Goal: Information Seeking & Learning: Learn about a topic

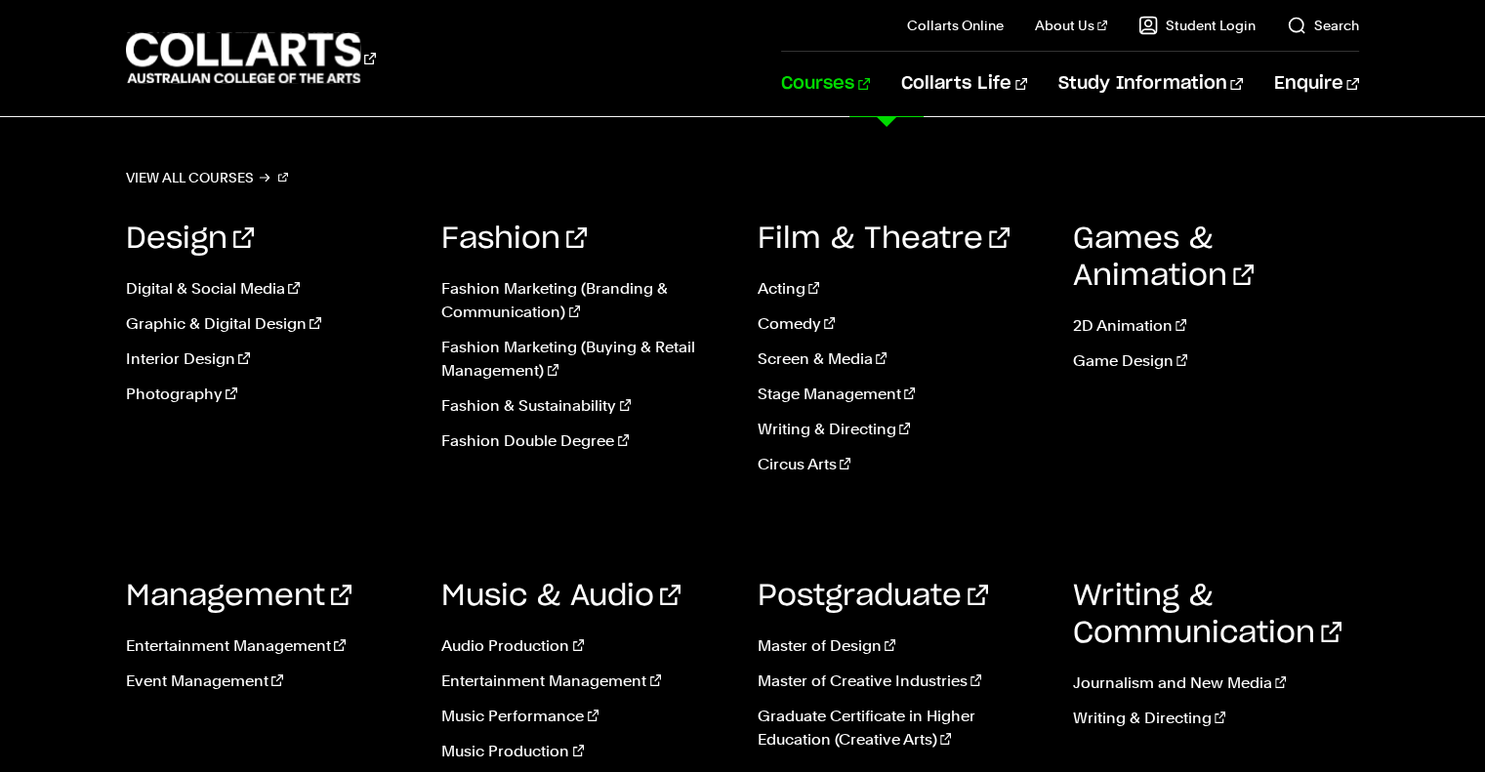
click at [870, 85] on link "Courses" at bounding box center [825, 84] width 89 height 64
click at [276, 315] on link "Graphic & Digital Design" at bounding box center [269, 323] width 286 height 23
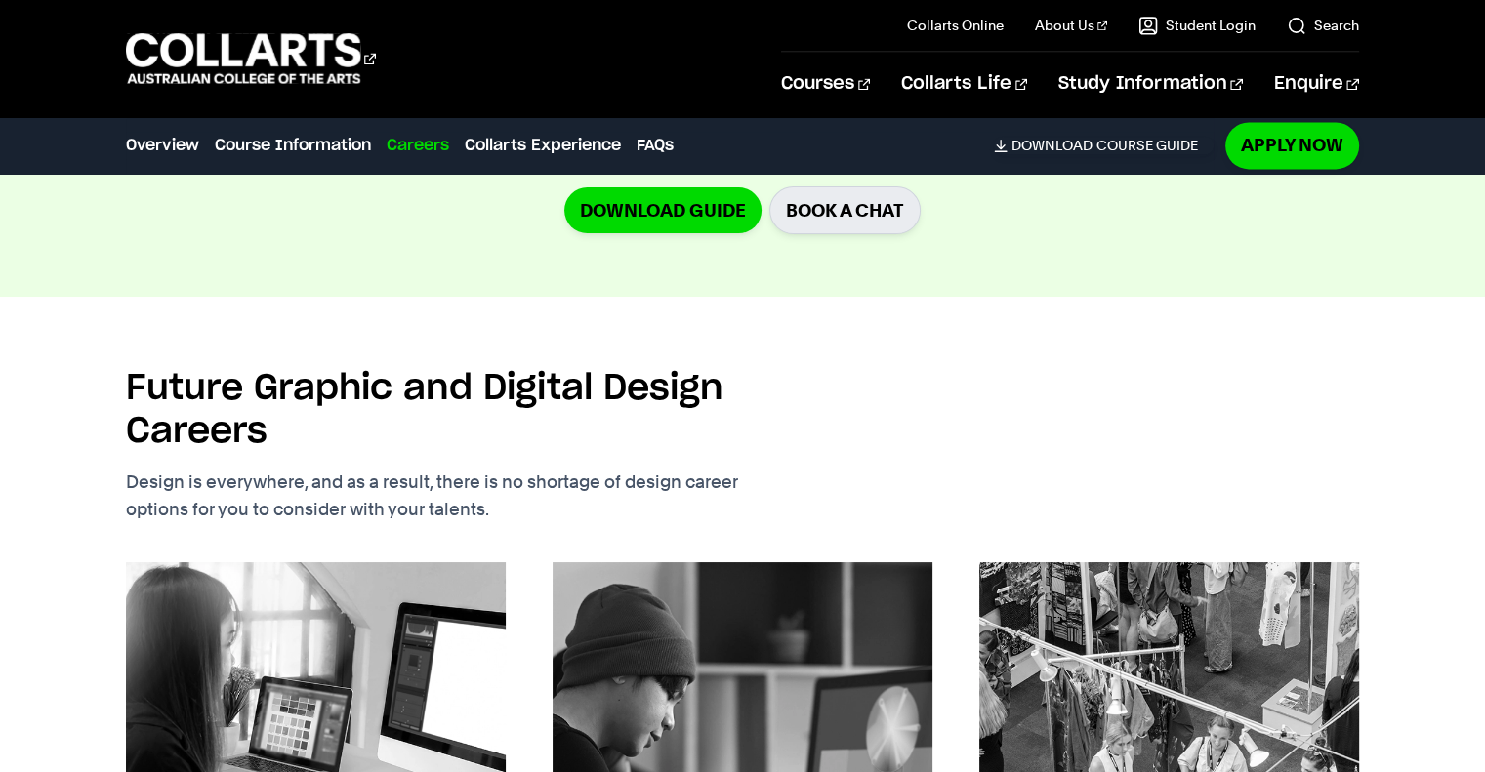
scroll to position [2929, 0]
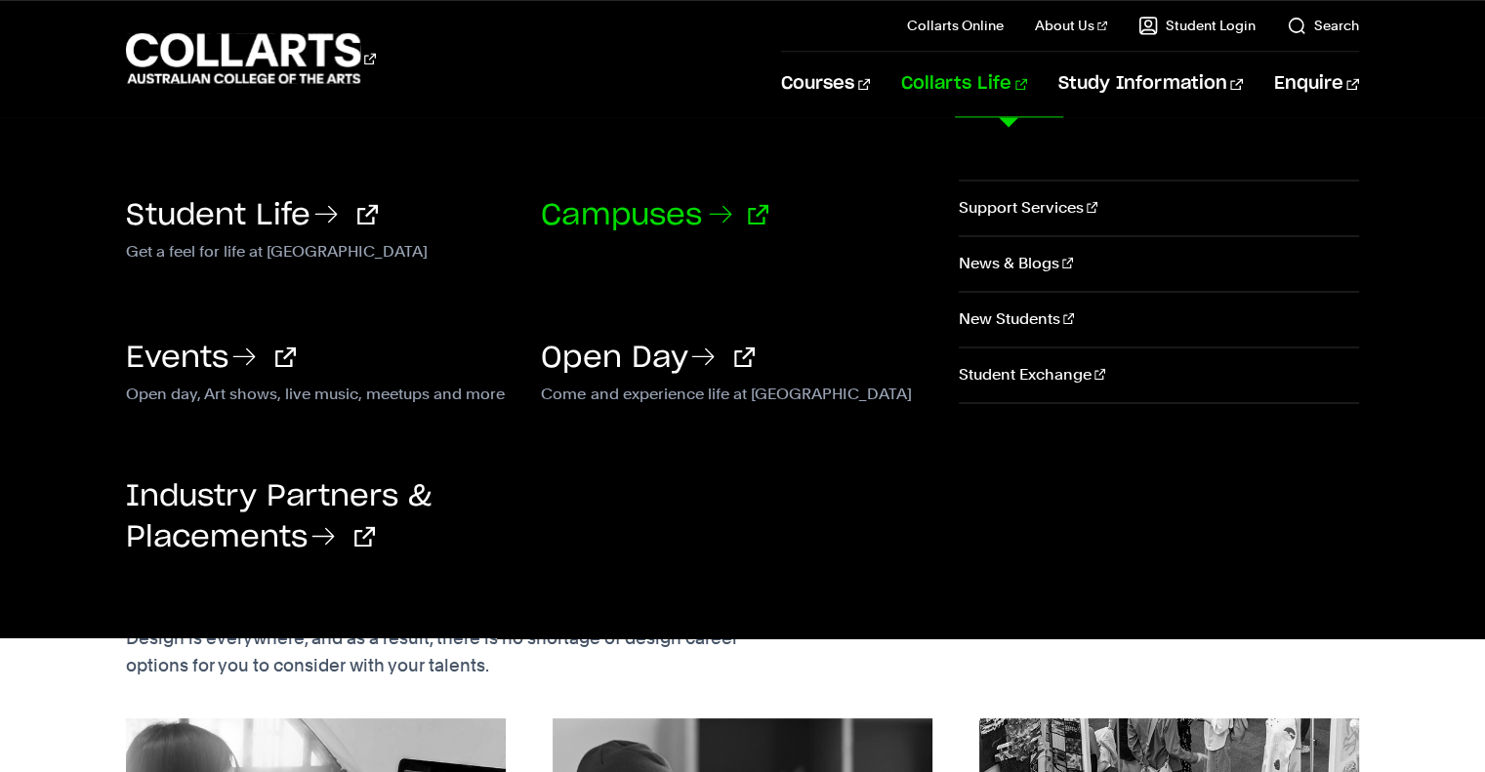
click at [677, 215] on link "Campuses" at bounding box center [654, 215] width 227 height 29
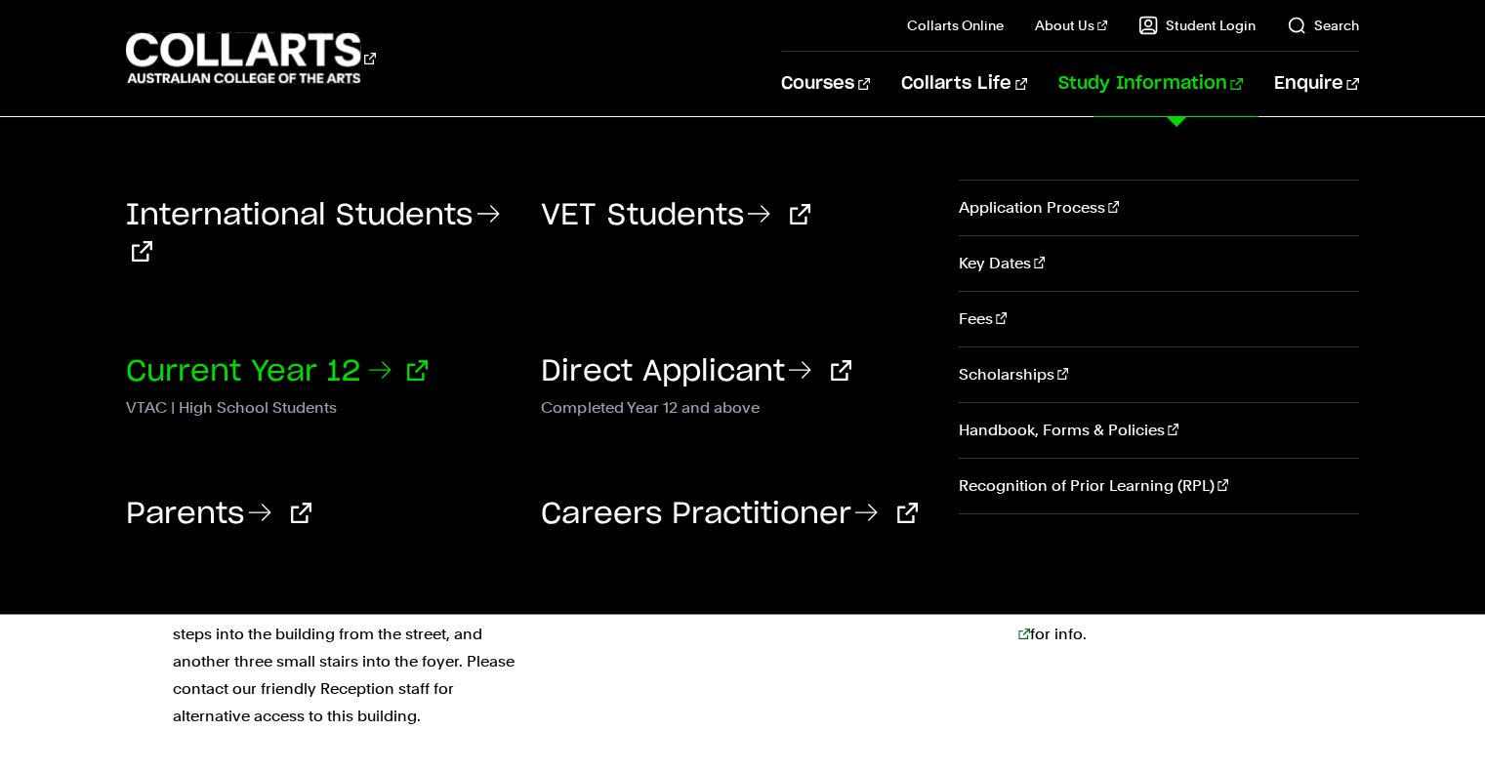
click at [335, 370] on link "Current Year 12" at bounding box center [277, 371] width 302 height 29
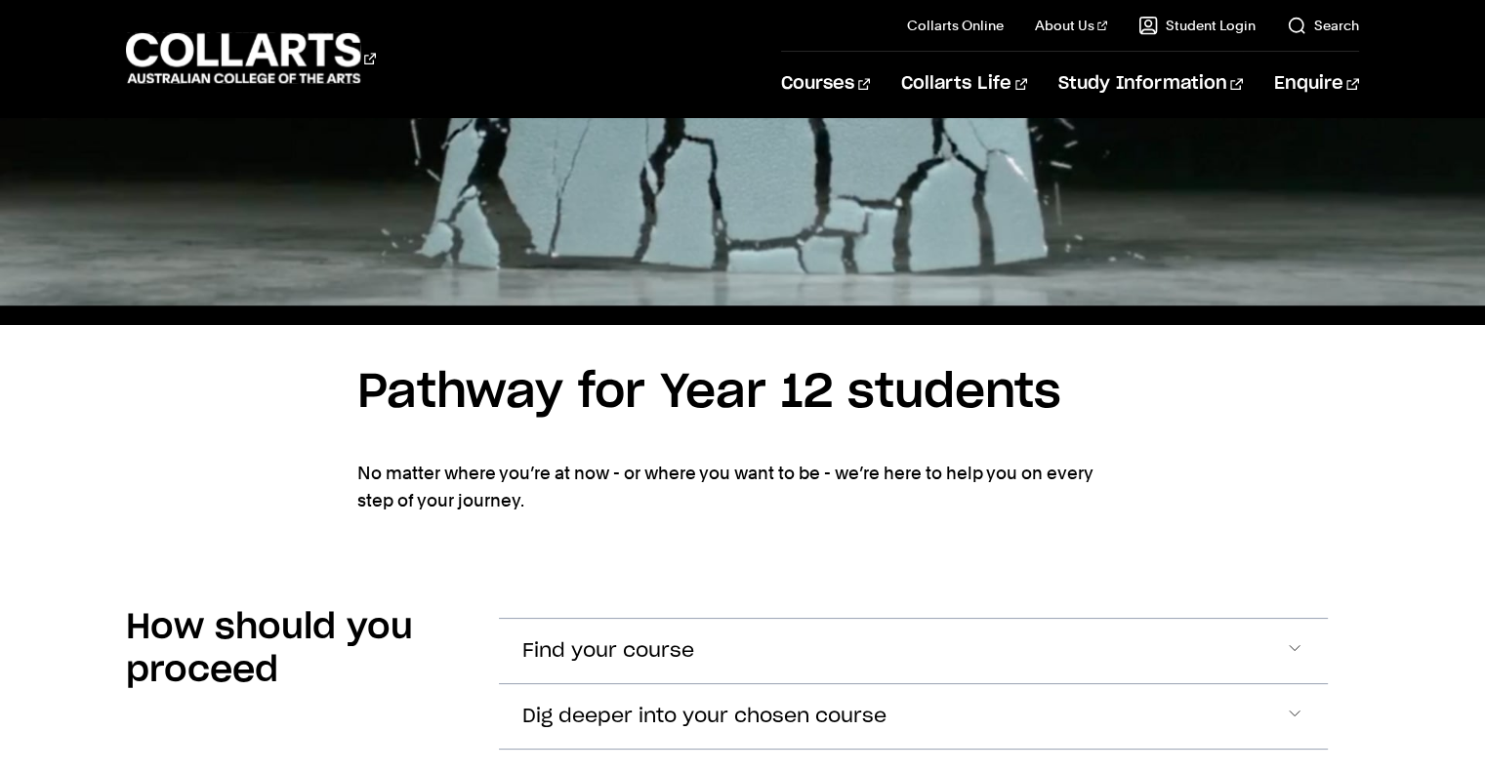
scroll to position [1464, 0]
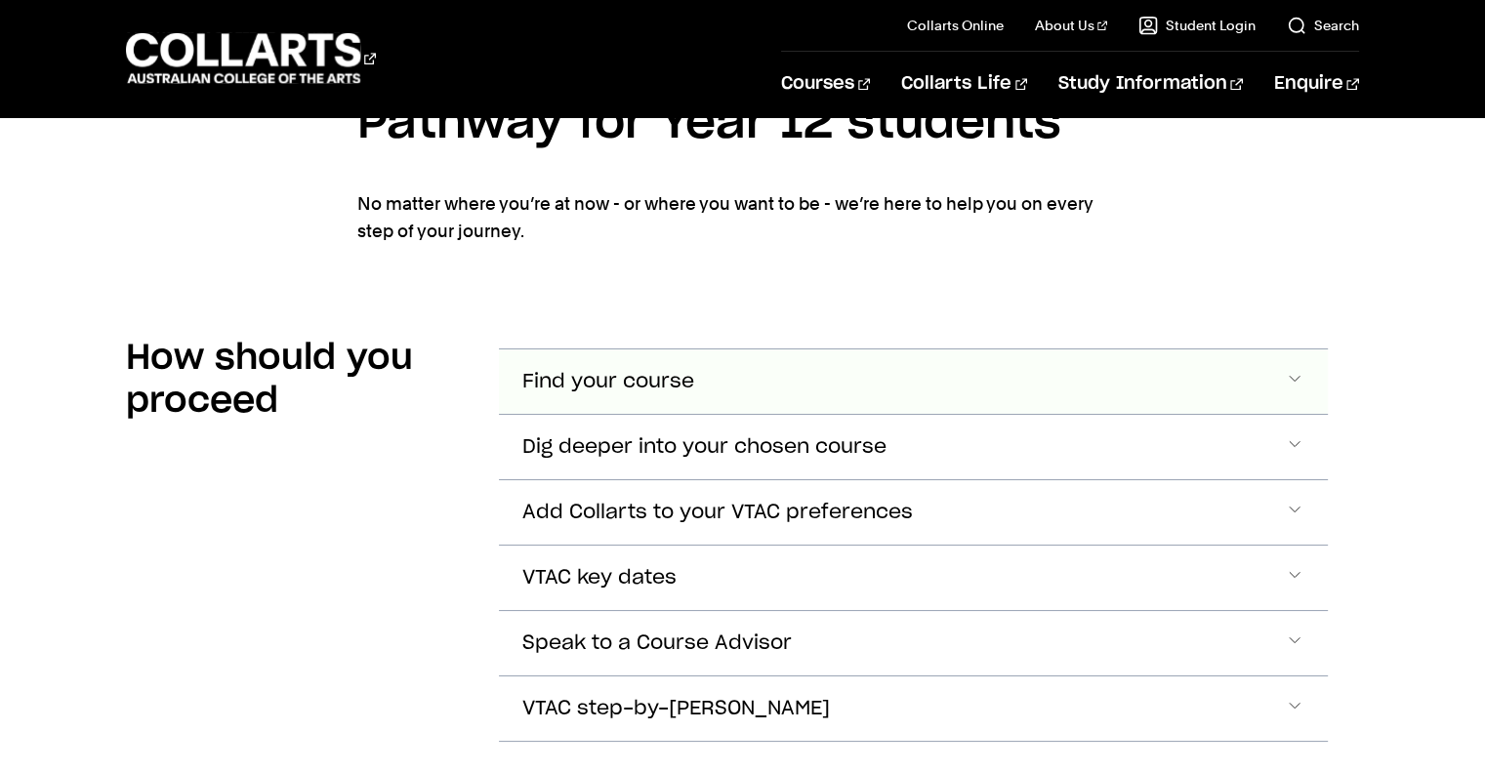
click at [596, 378] on span "Find your course" at bounding box center [608, 382] width 172 height 22
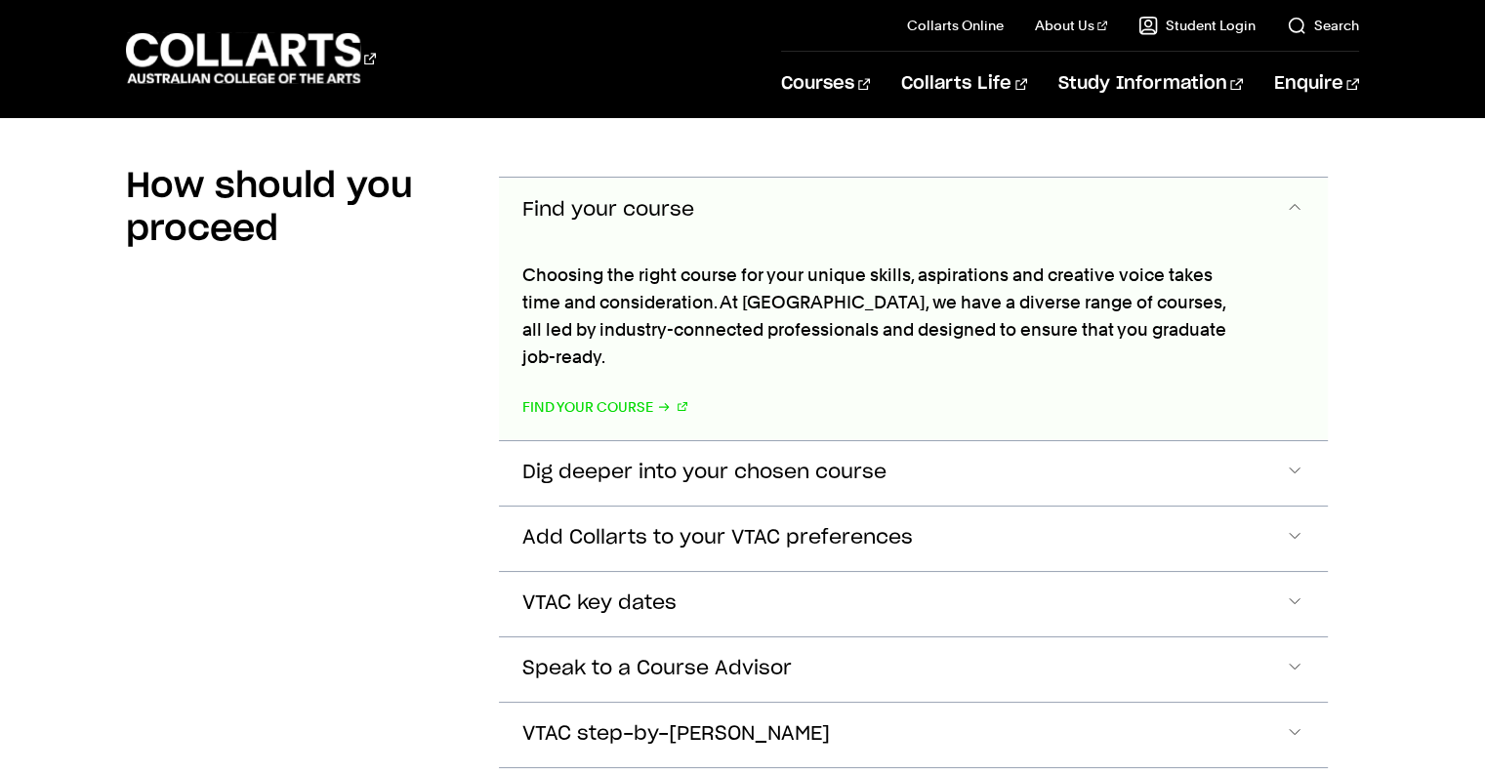
scroll to position [1637, 0]
click at [597, 592] on span "VTAC key dates" at bounding box center [599, 603] width 154 height 22
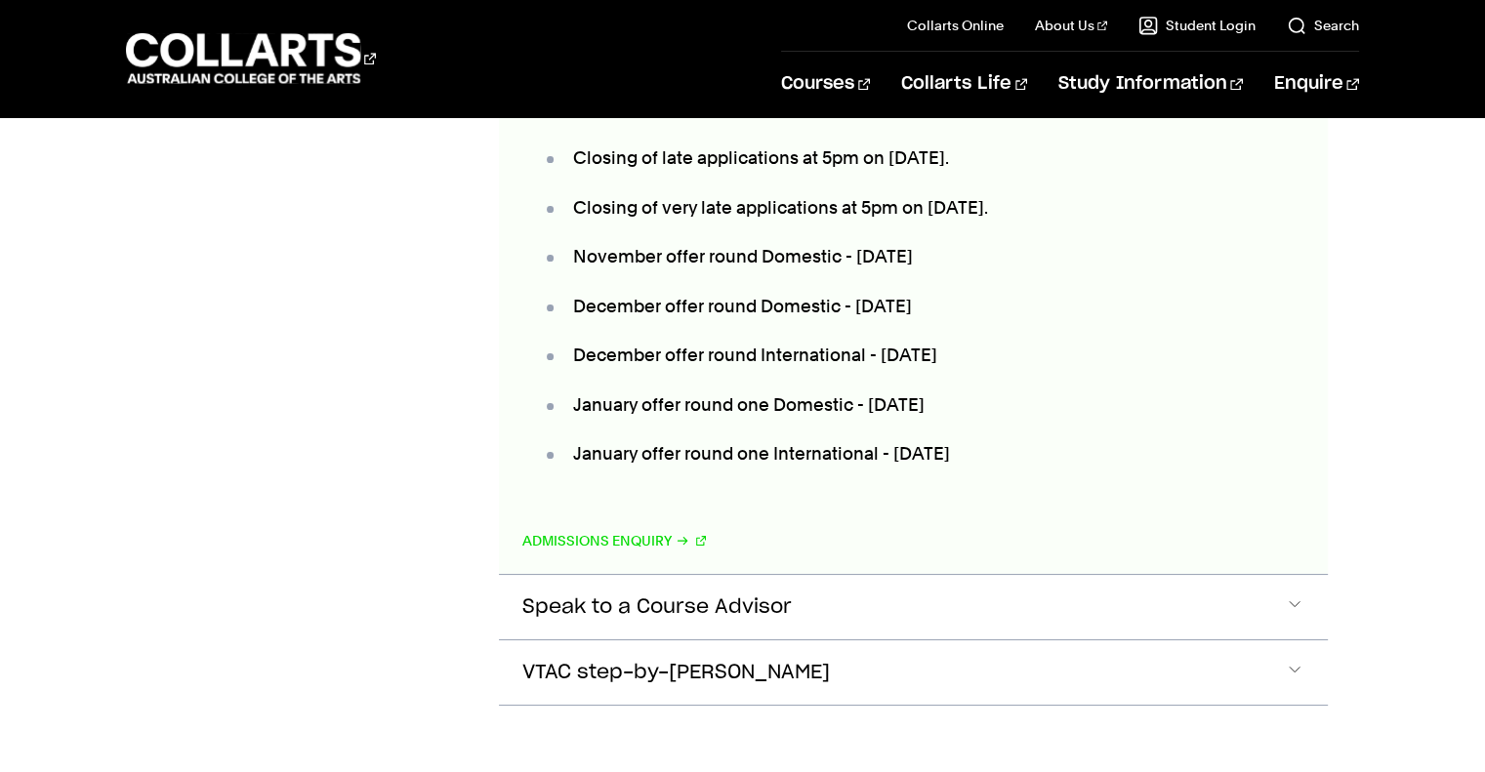
scroll to position [2390, 0]
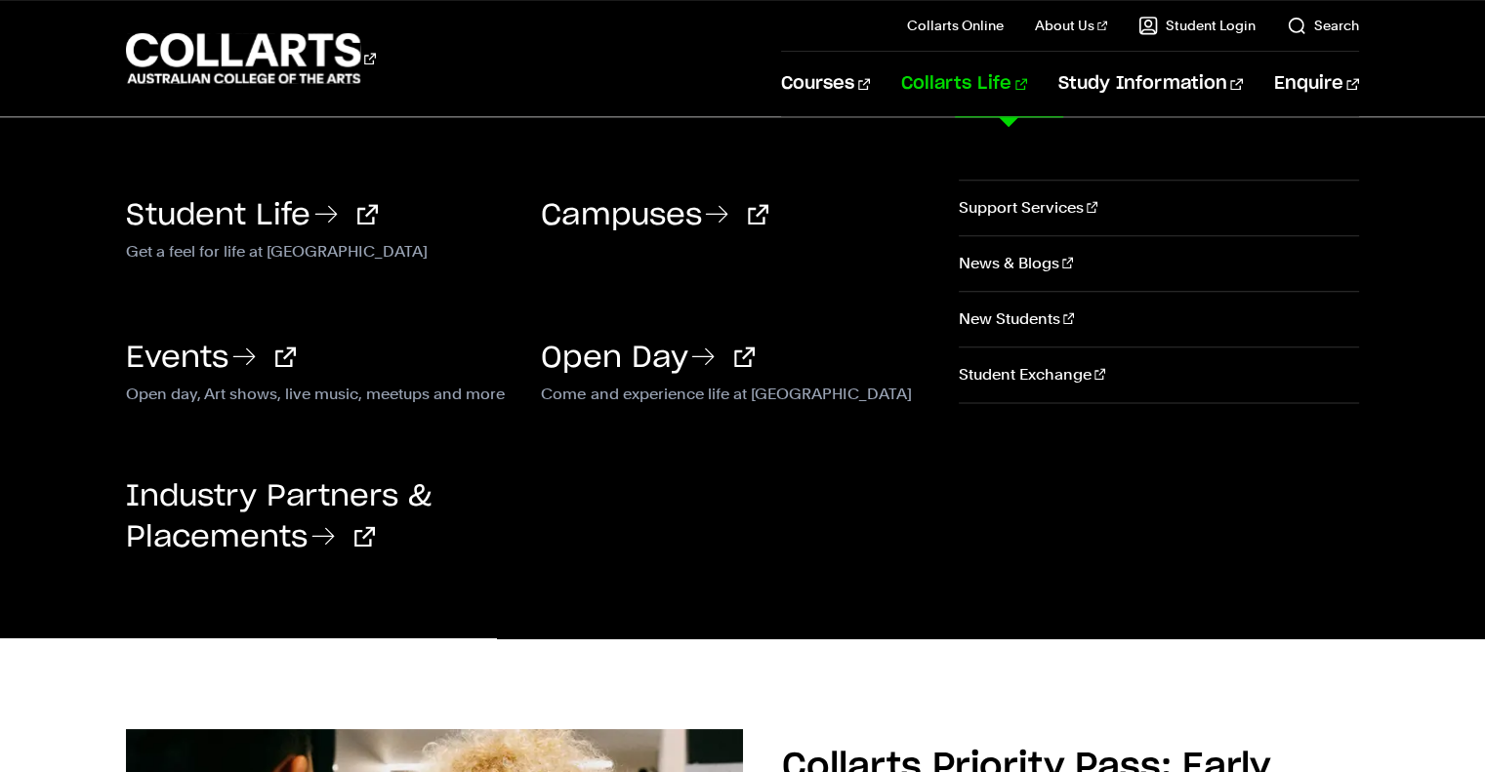
click at [1011, 81] on link "Collarts Life" at bounding box center [964, 84] width 126 height 64
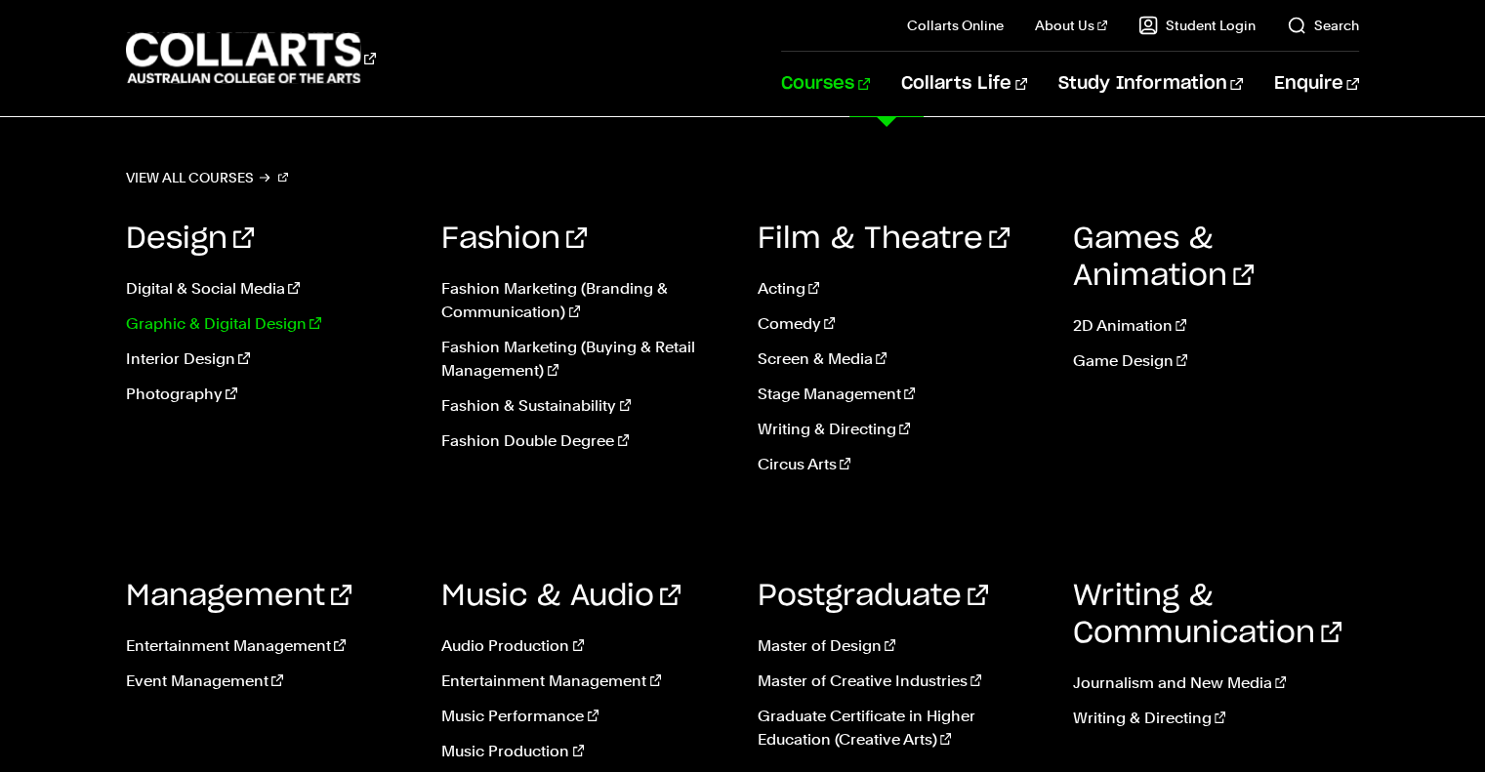
click at [235, 324] on link "Graphic & Digital Design" at bounding box center [269, 323] width 286 height 23
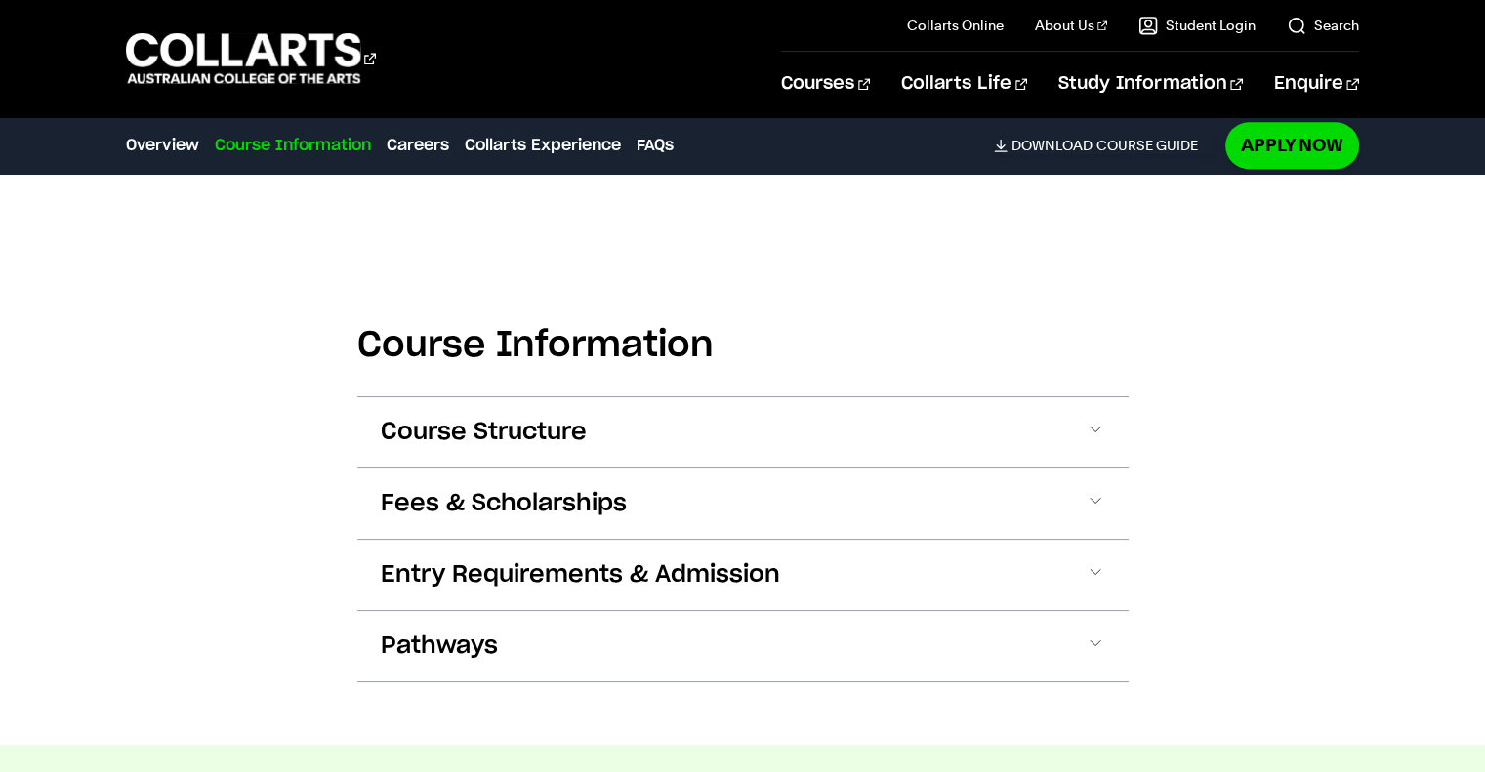
scroll to position [2343, 0]
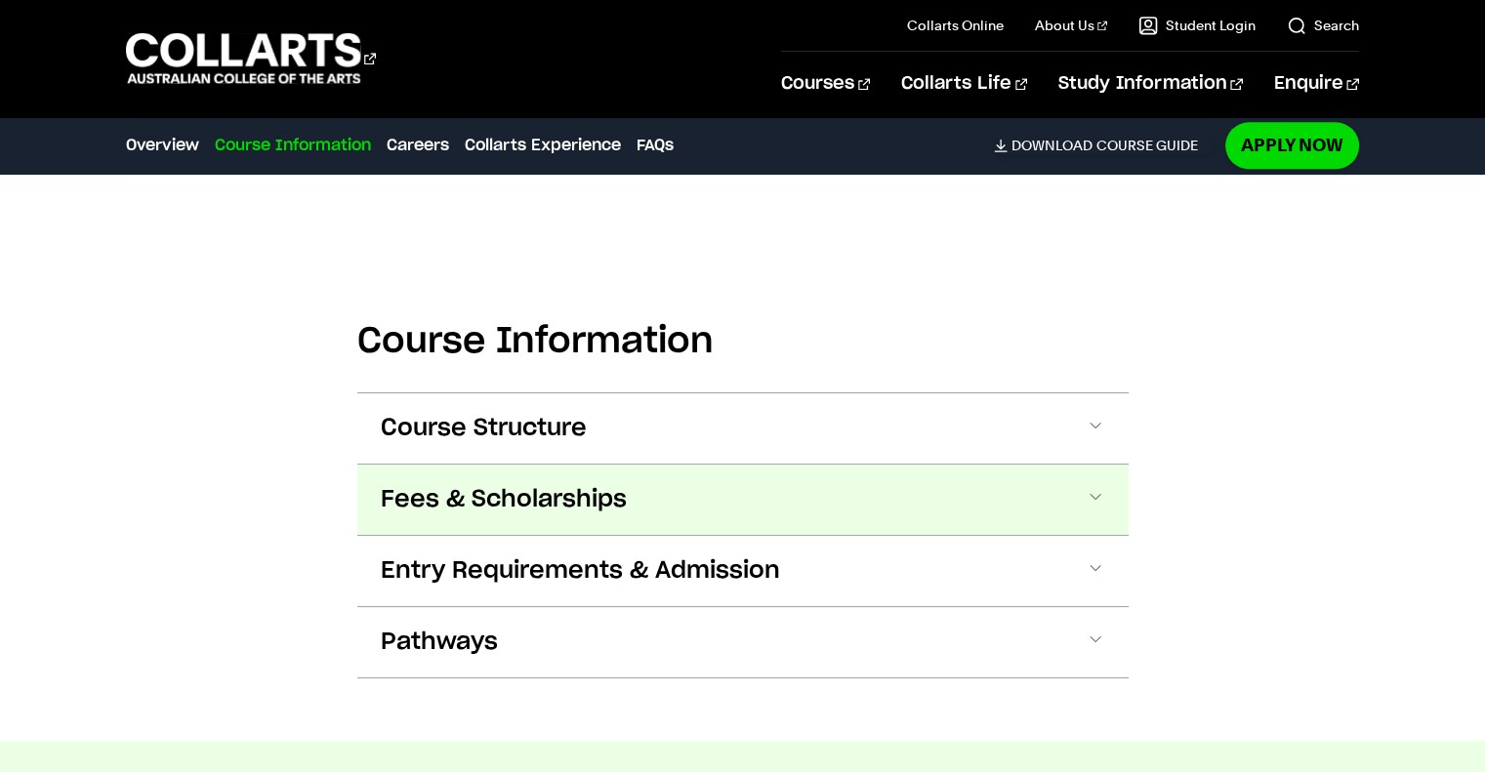
click at [1018, 465] on button "Fees & Scholarships" at bounding box center [742, 500] width 771 height 70
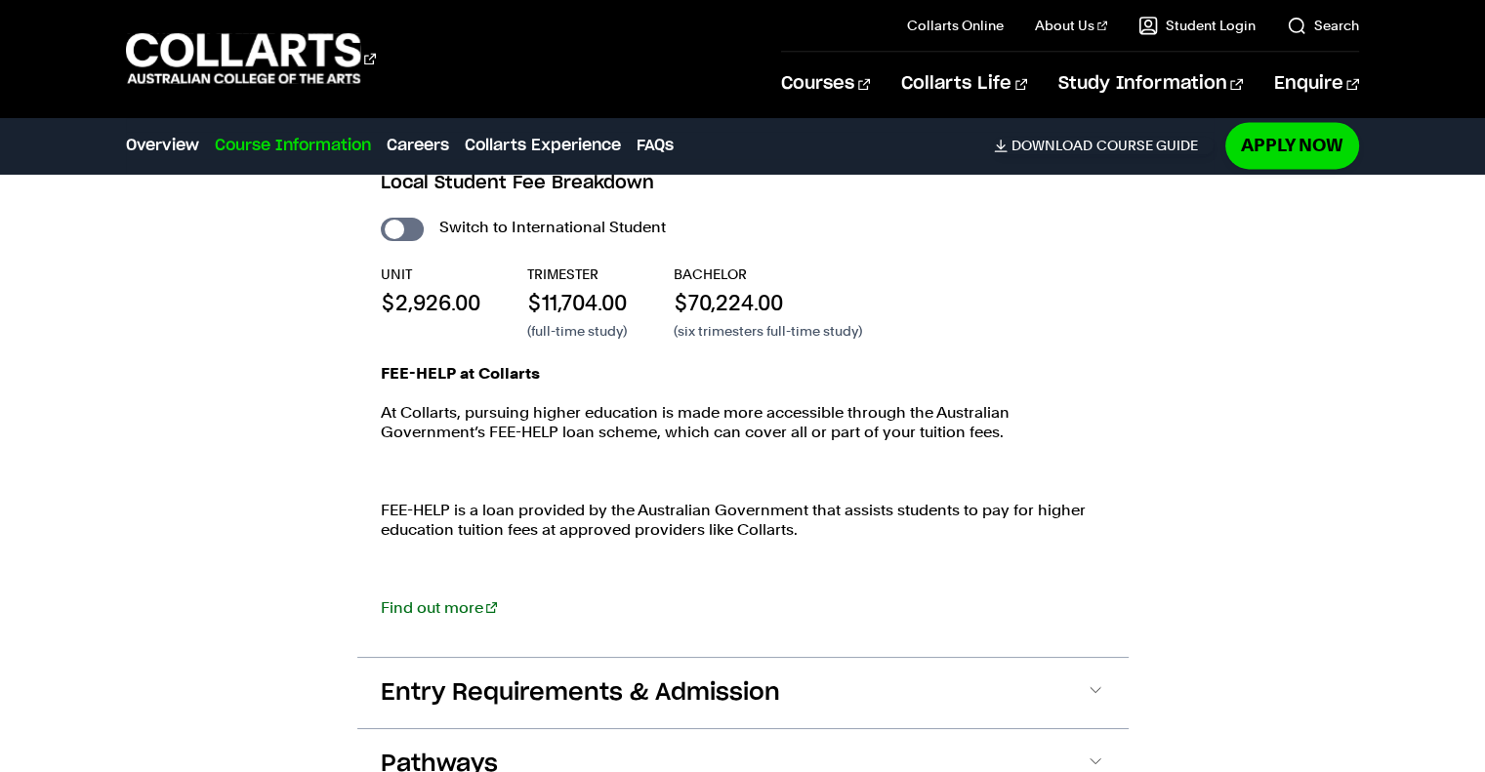
scroll to position [2759, 0]
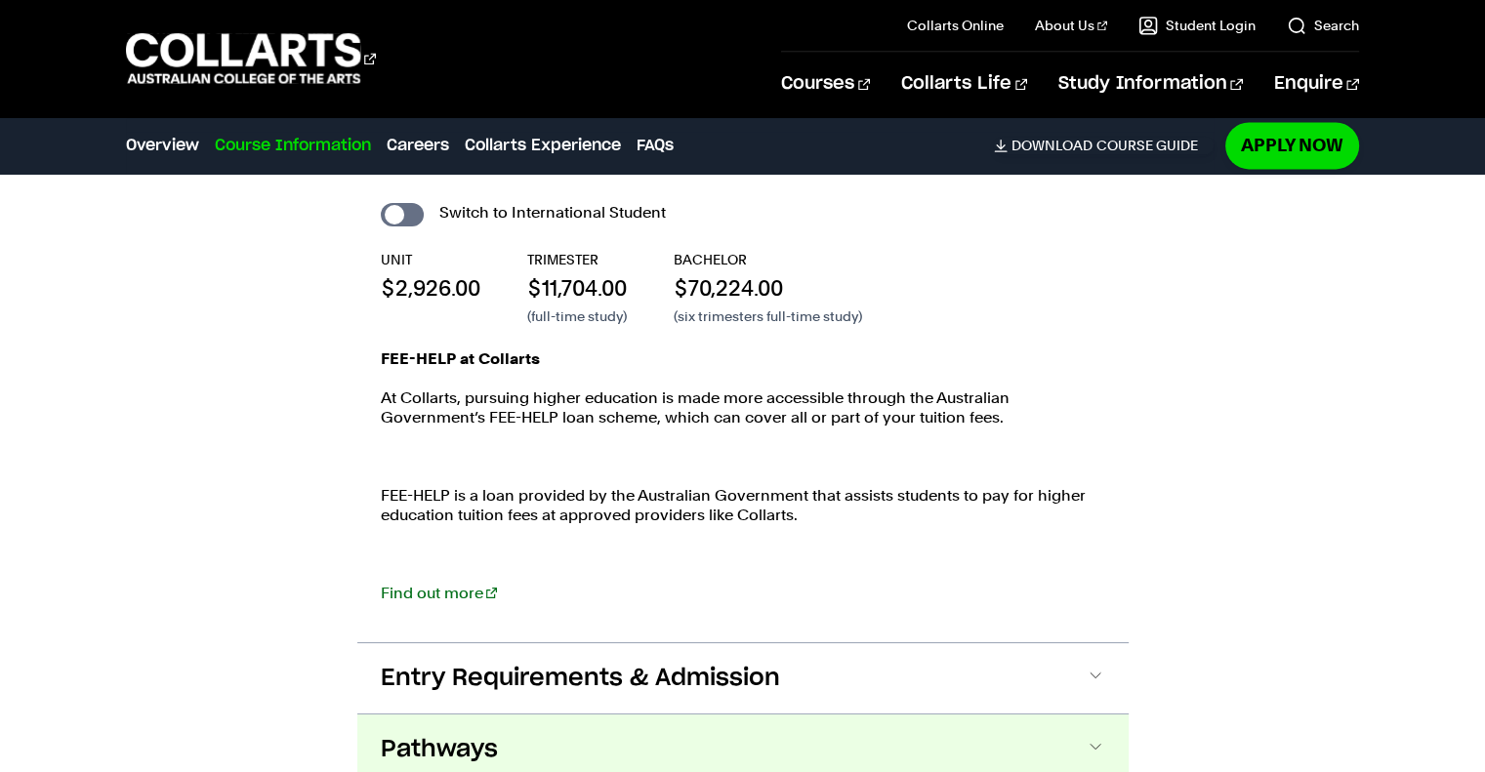
click at [911, 715] on button "Pathways" at bounding box center [742, 750] width 771 height 70
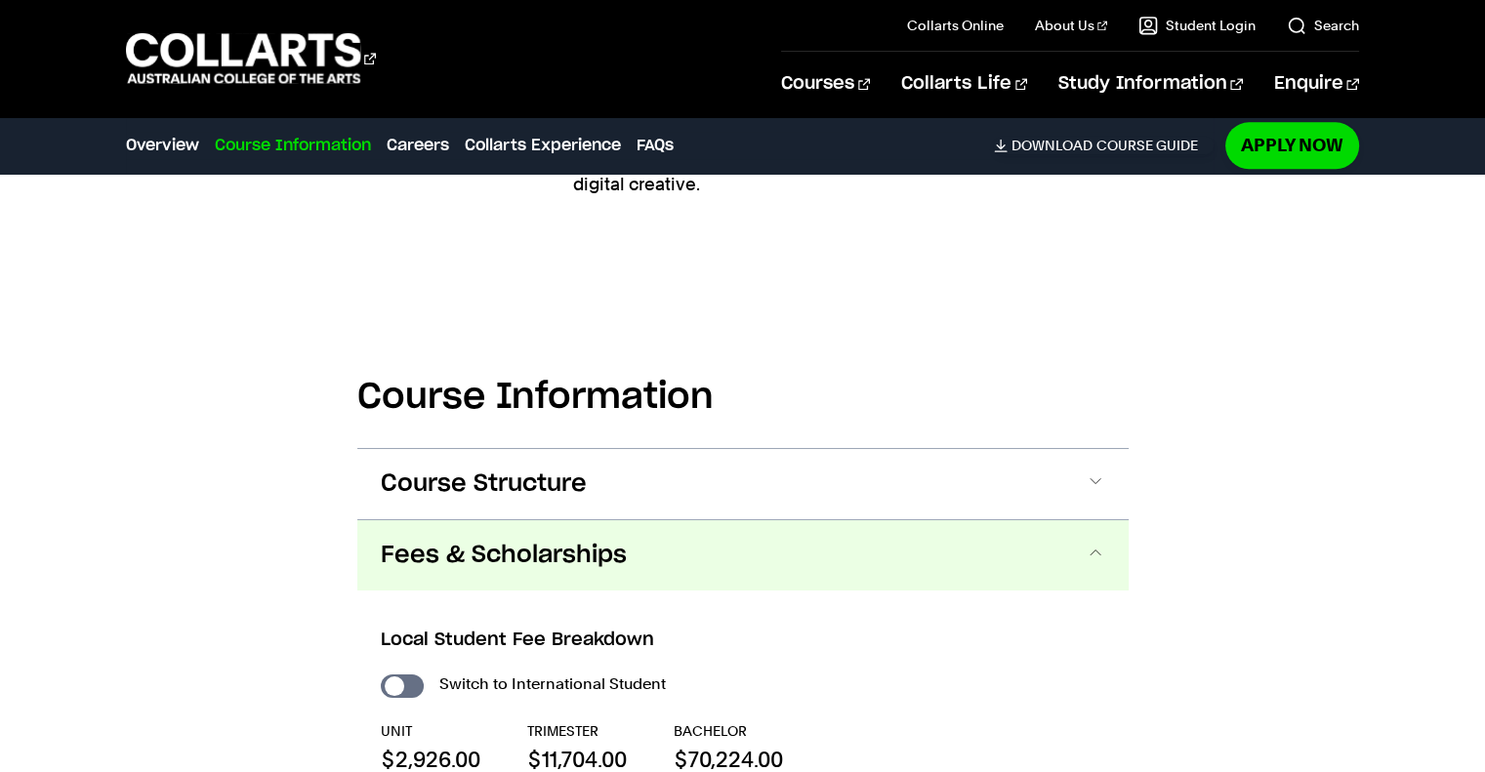
scroll to position [2253, 0]
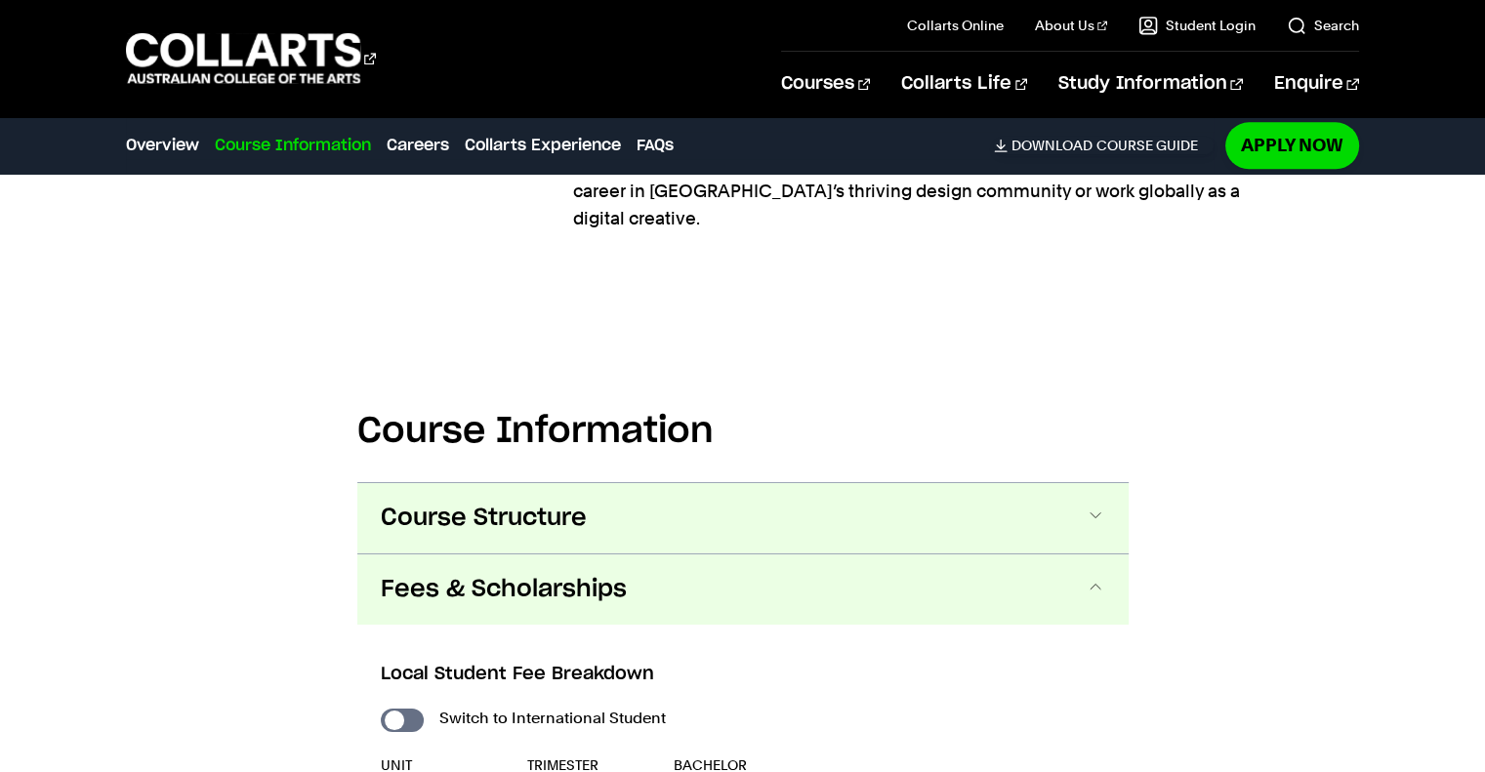
click at [894, 483] on button "Course Structure" at bounding box center [742, 518] width 771 height 70
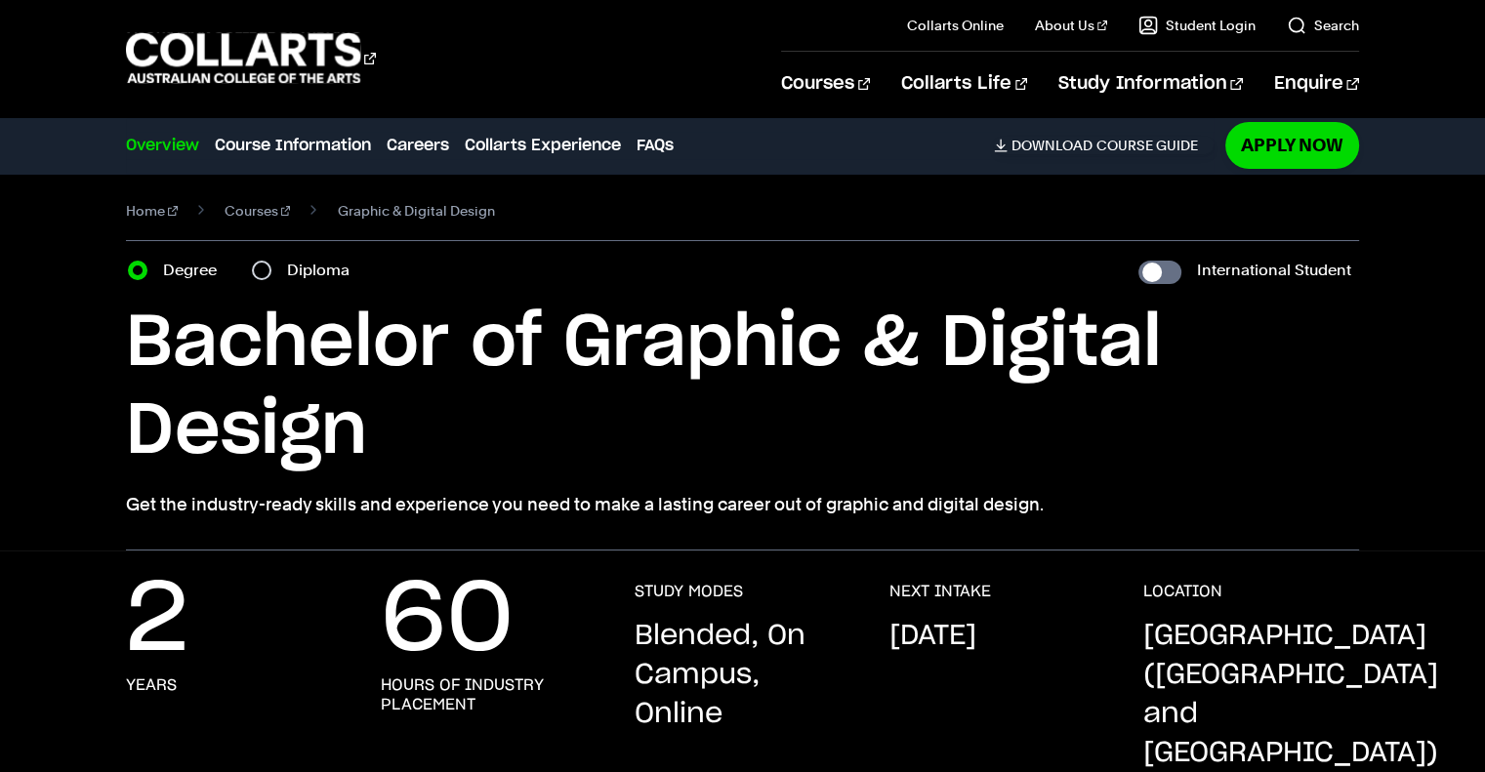
scroll to position [0, 0]
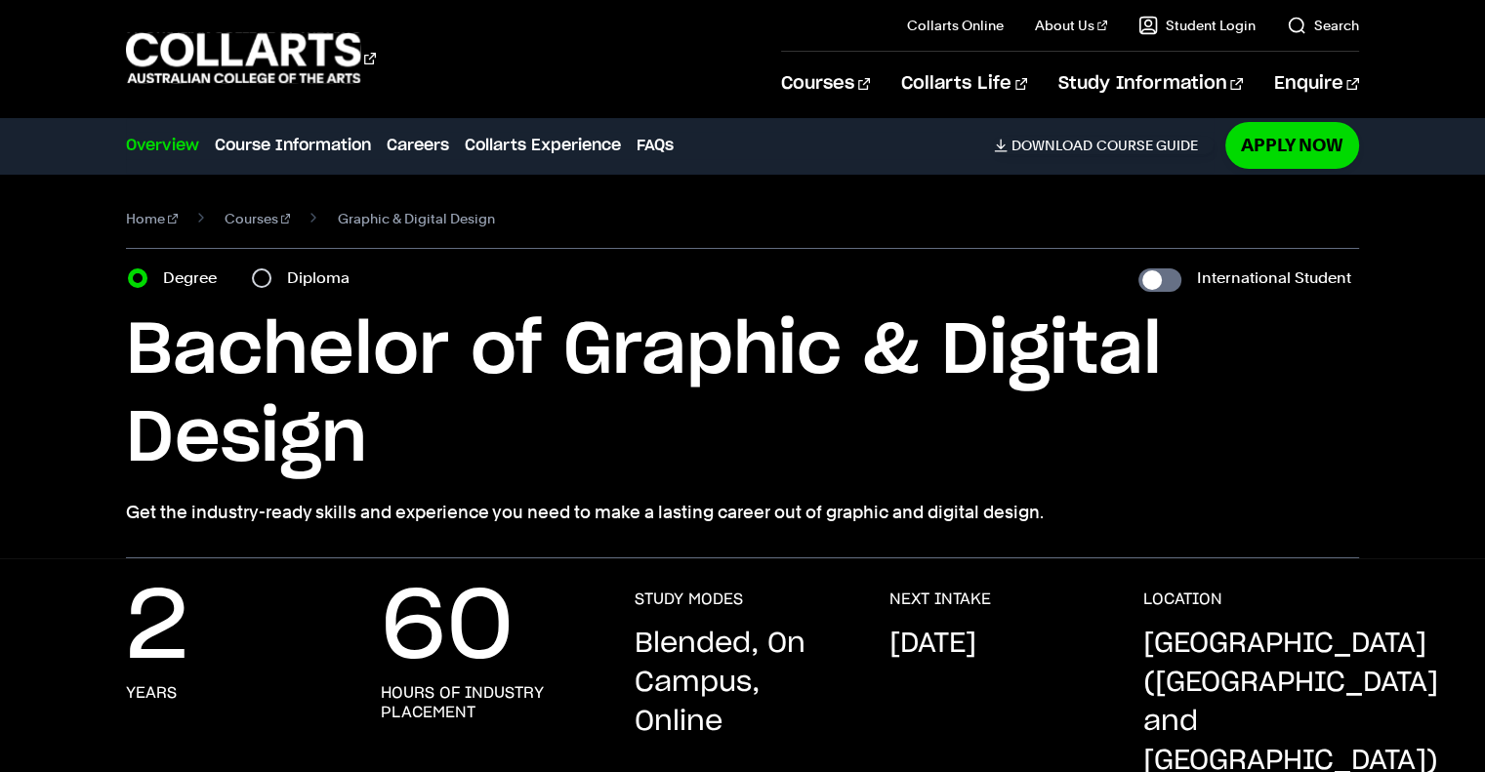
click at [308, 275] on label "Diploma" at bounding box center [324, 278] width 74 height 27
click at [271, 275] on input "Diploma" at bounding box center [262, 278] width 20 height 20
radio input "true"
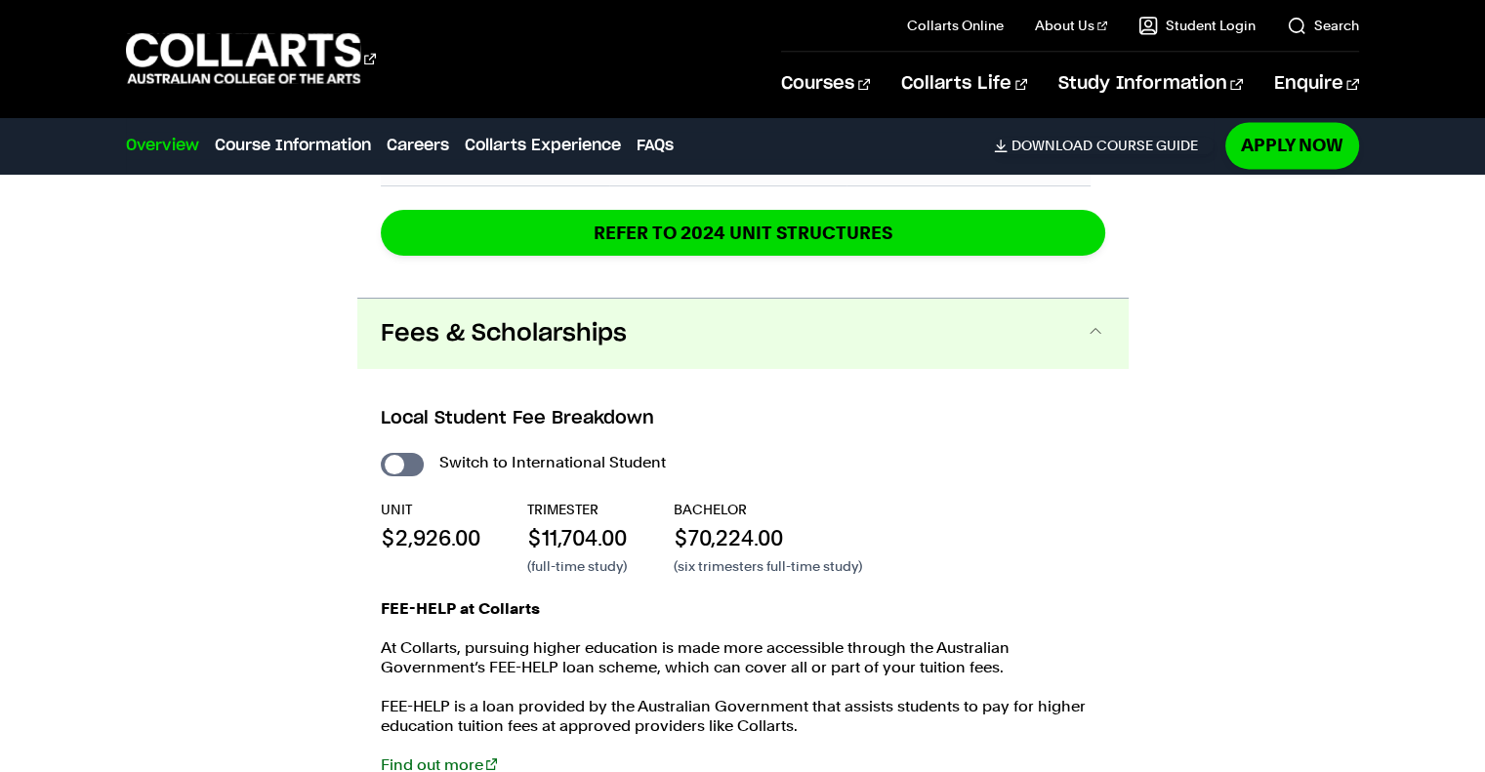
scroll to position [3124, 0]
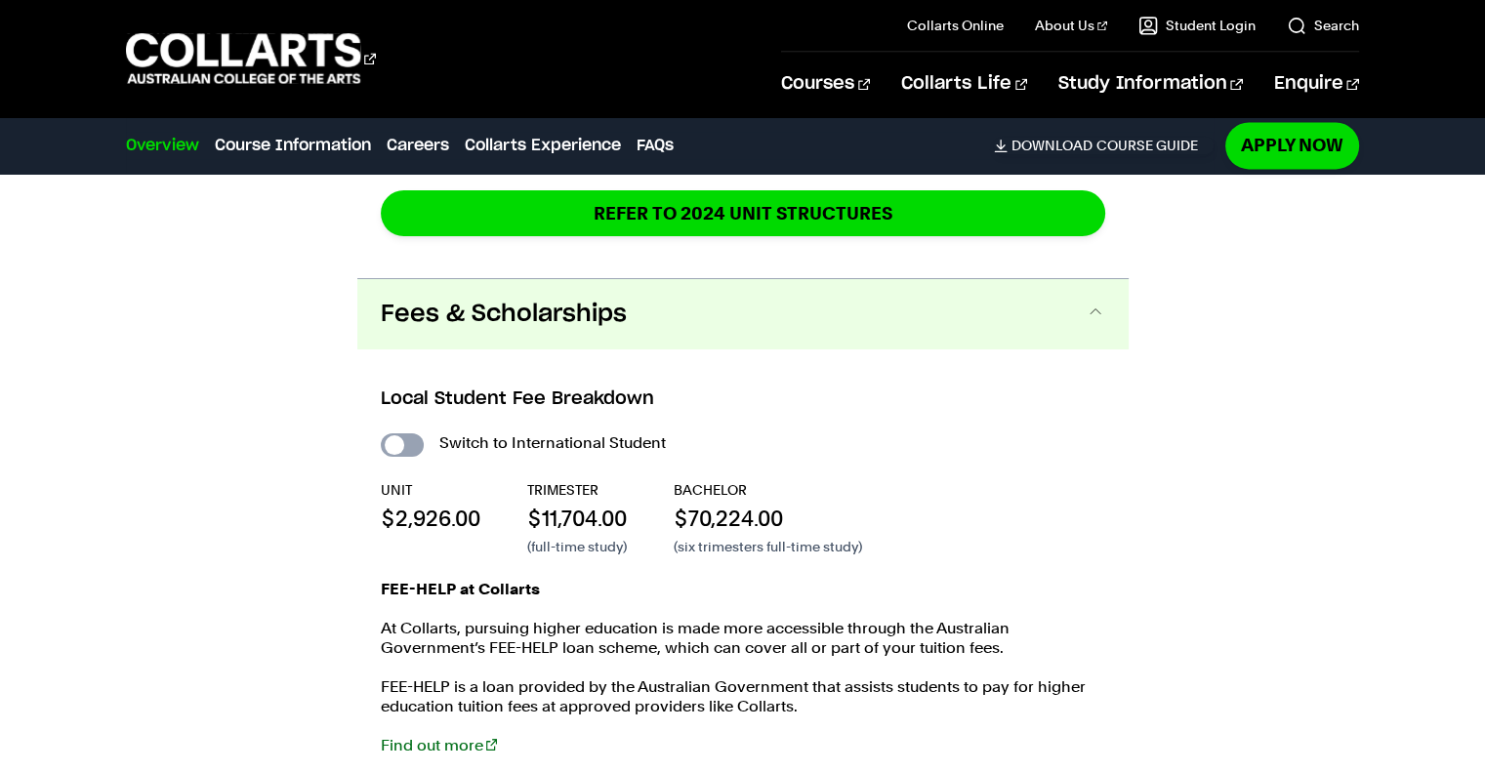
click at [417, 433] on input "International Student" at bounding box center [402, 444] width 43 height 23
checkbox input "true"
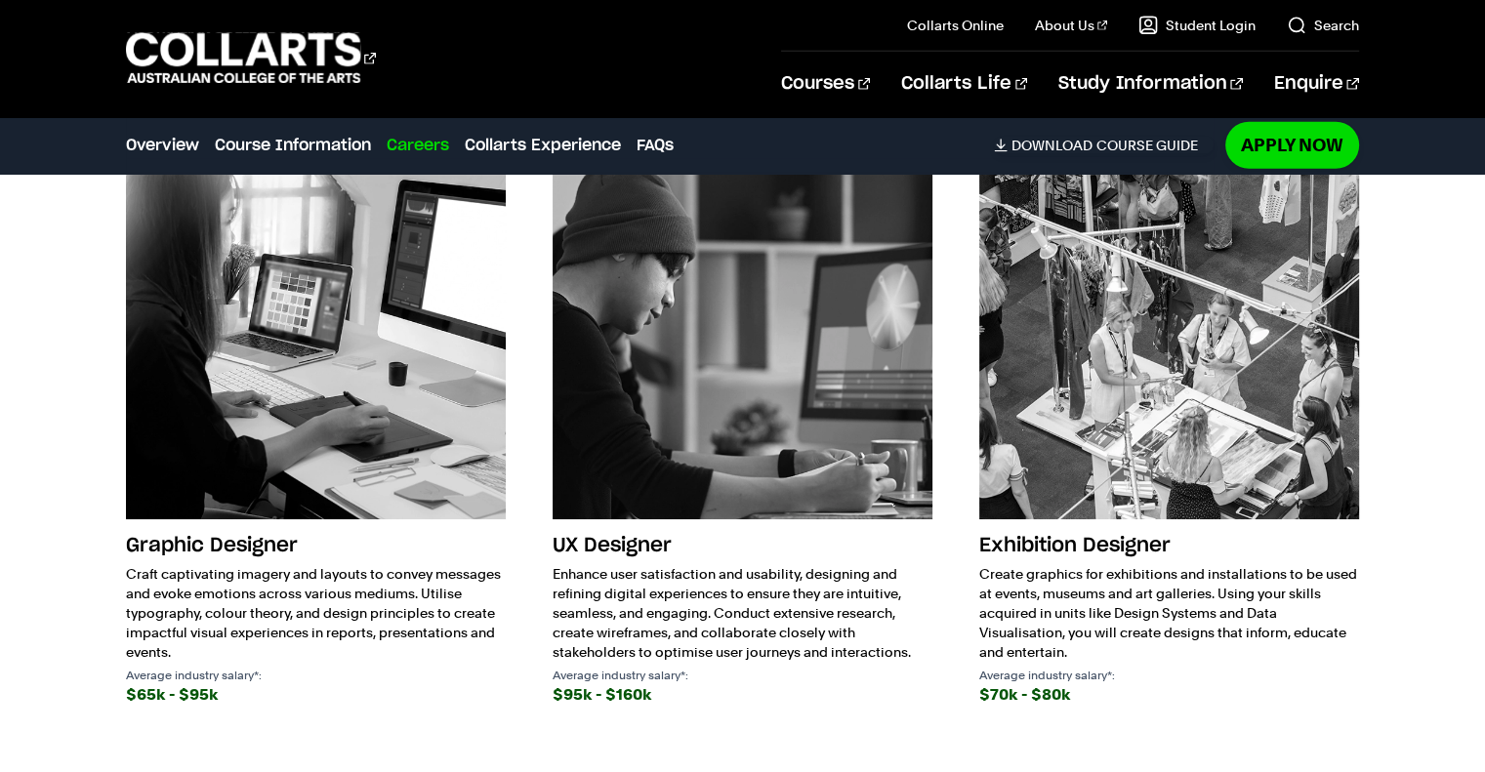
scroll to position [5467, 0]
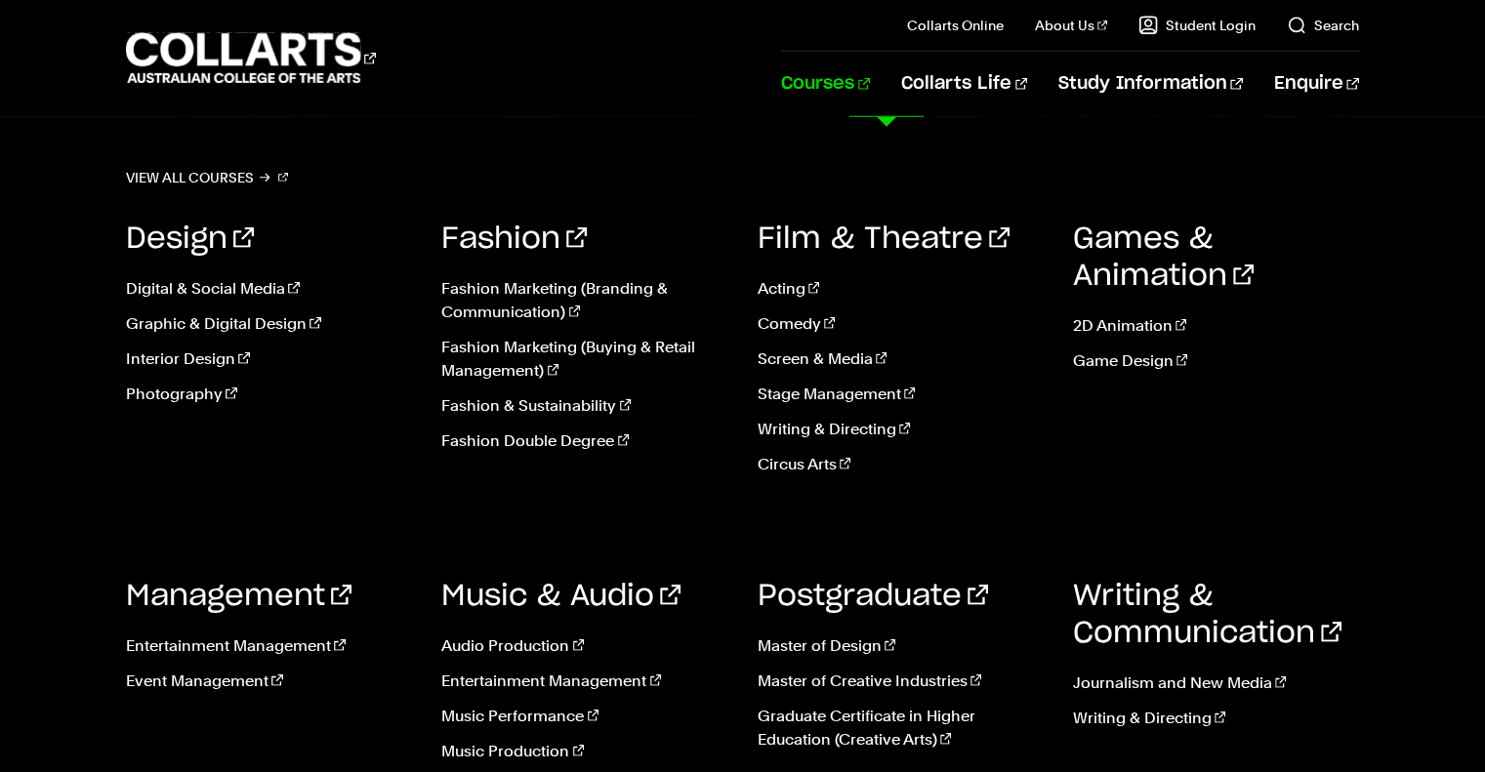
click at [870, 83] on link "Courses" at bounding box center [825, 84] width 89 height 64
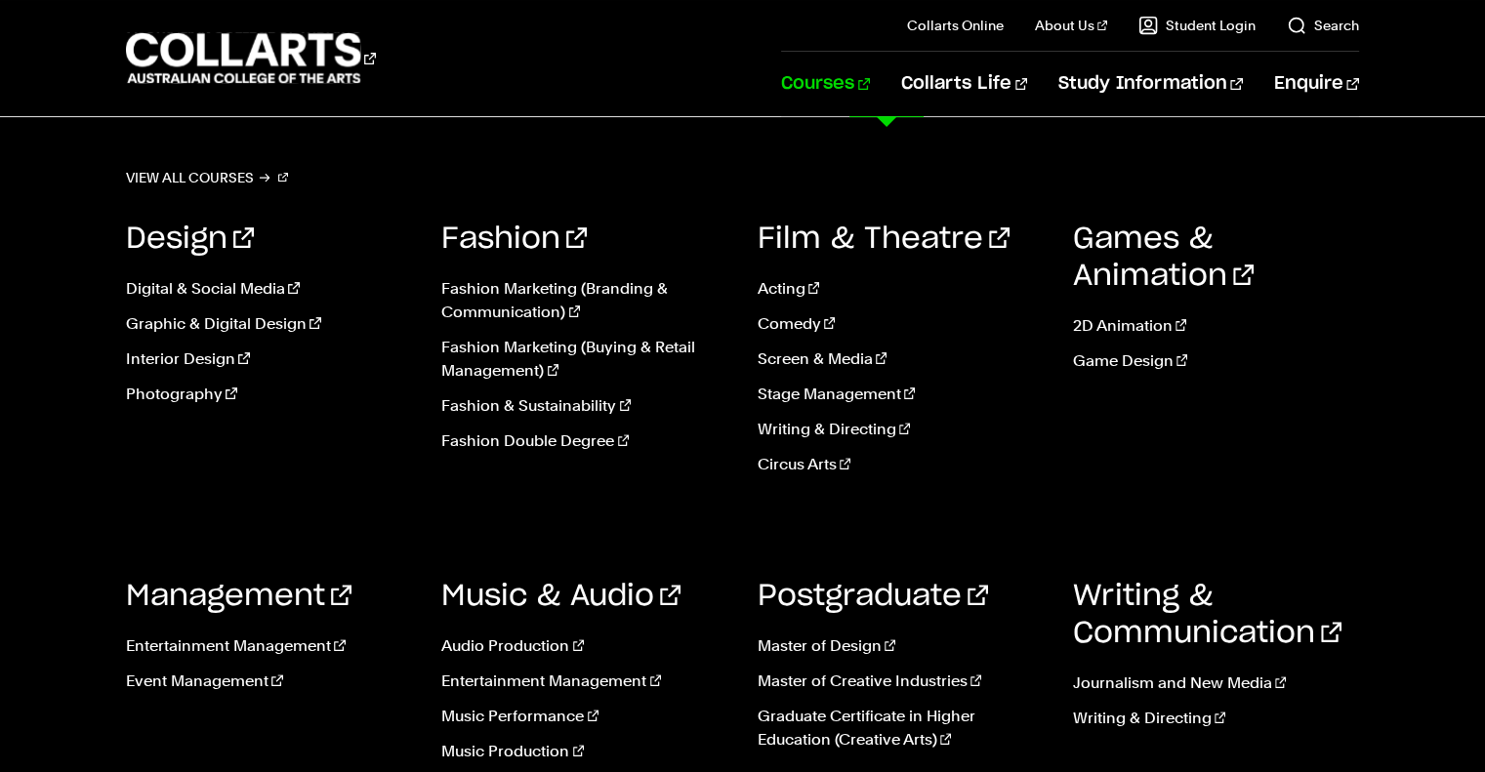
scroll to position [586, 0]
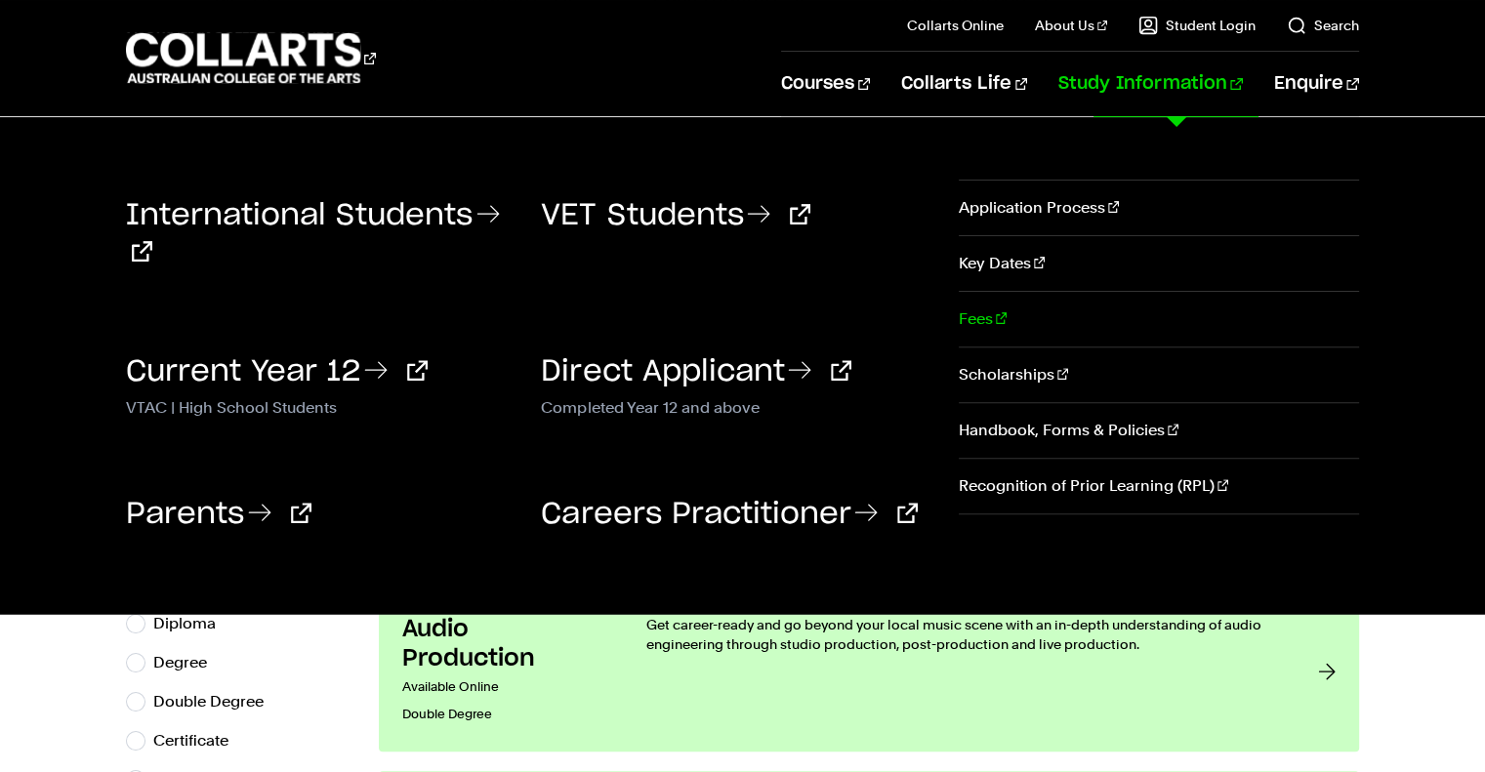
click at [984, 322] on link "Fees" at bounding box center [1159, 319] width 400 height 55
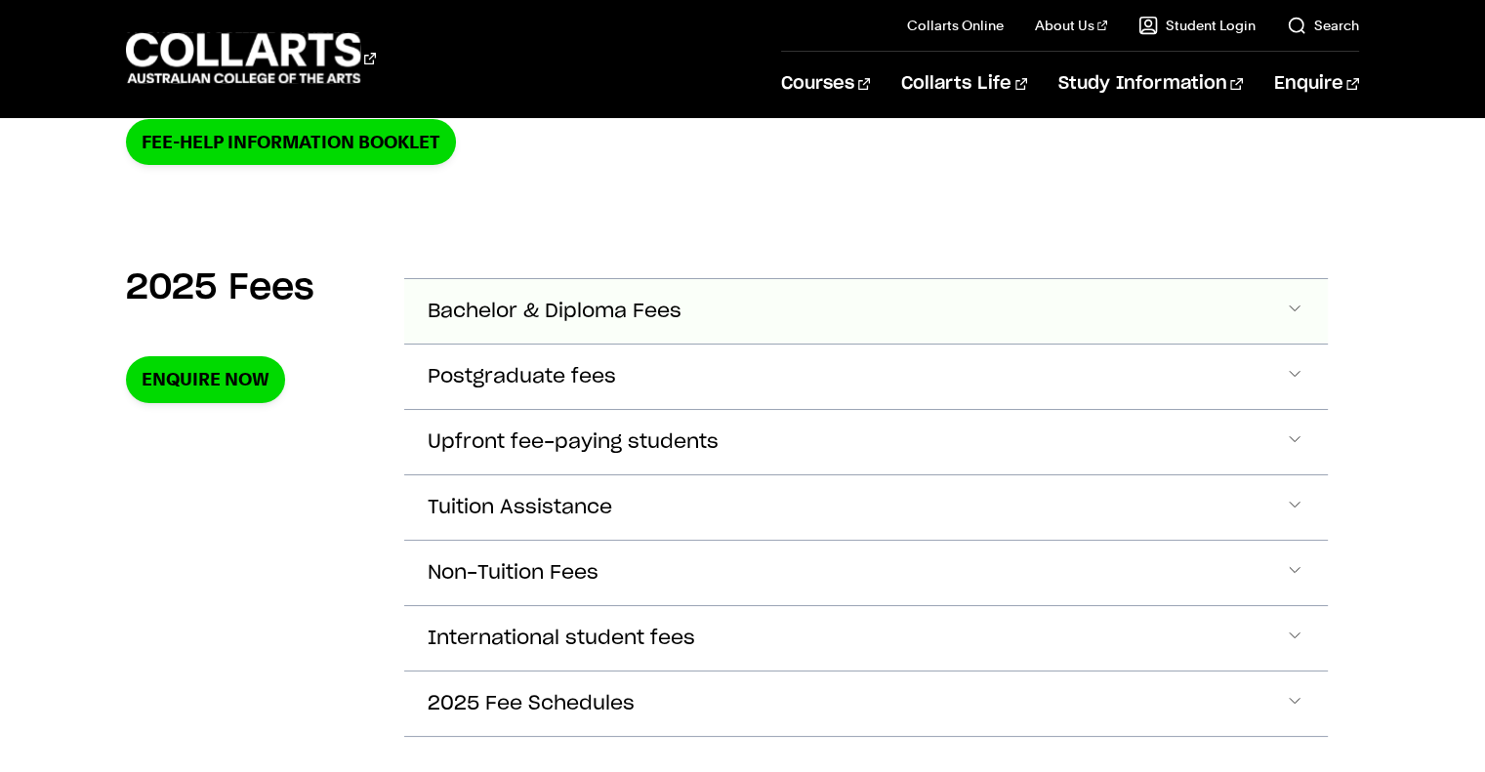
click at [984, 315] on button "Bachelor & Diploma Fees" at bounding box center [865, 311] width 923 height 64
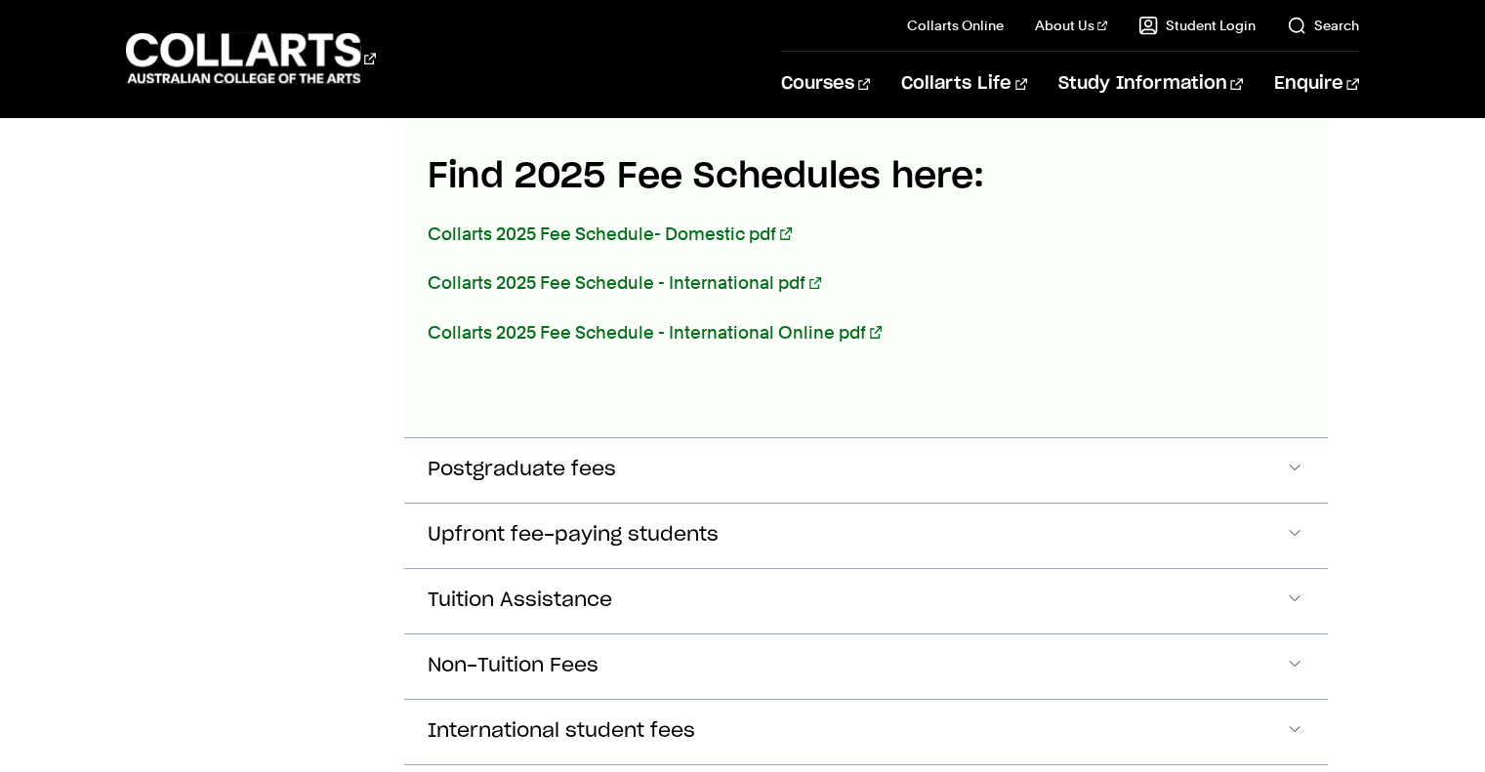
scroll to position [1275, 0]
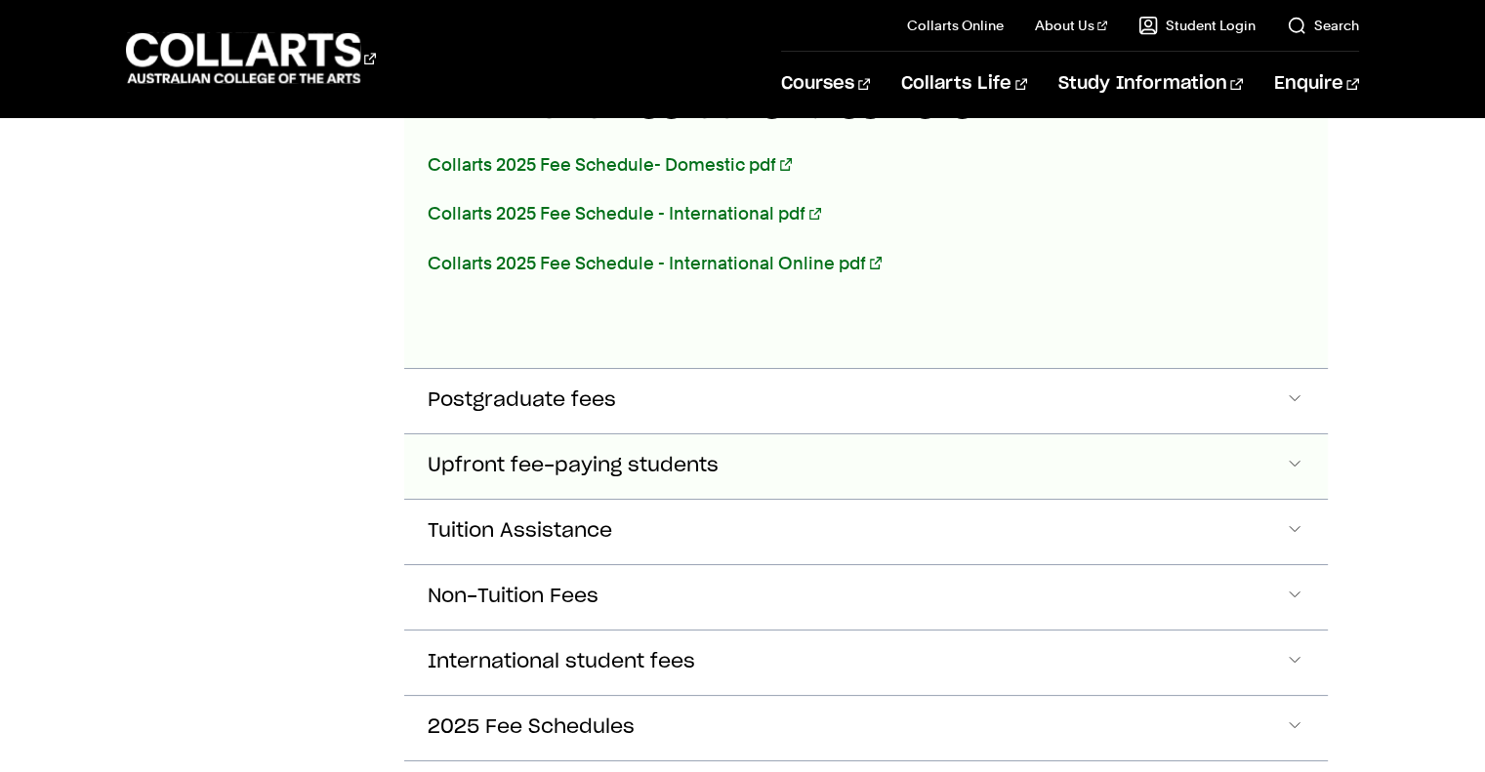
click at [838, 468] on button "Upfront fee-paying students" at bounding box center [865, 466] width 923 height 64
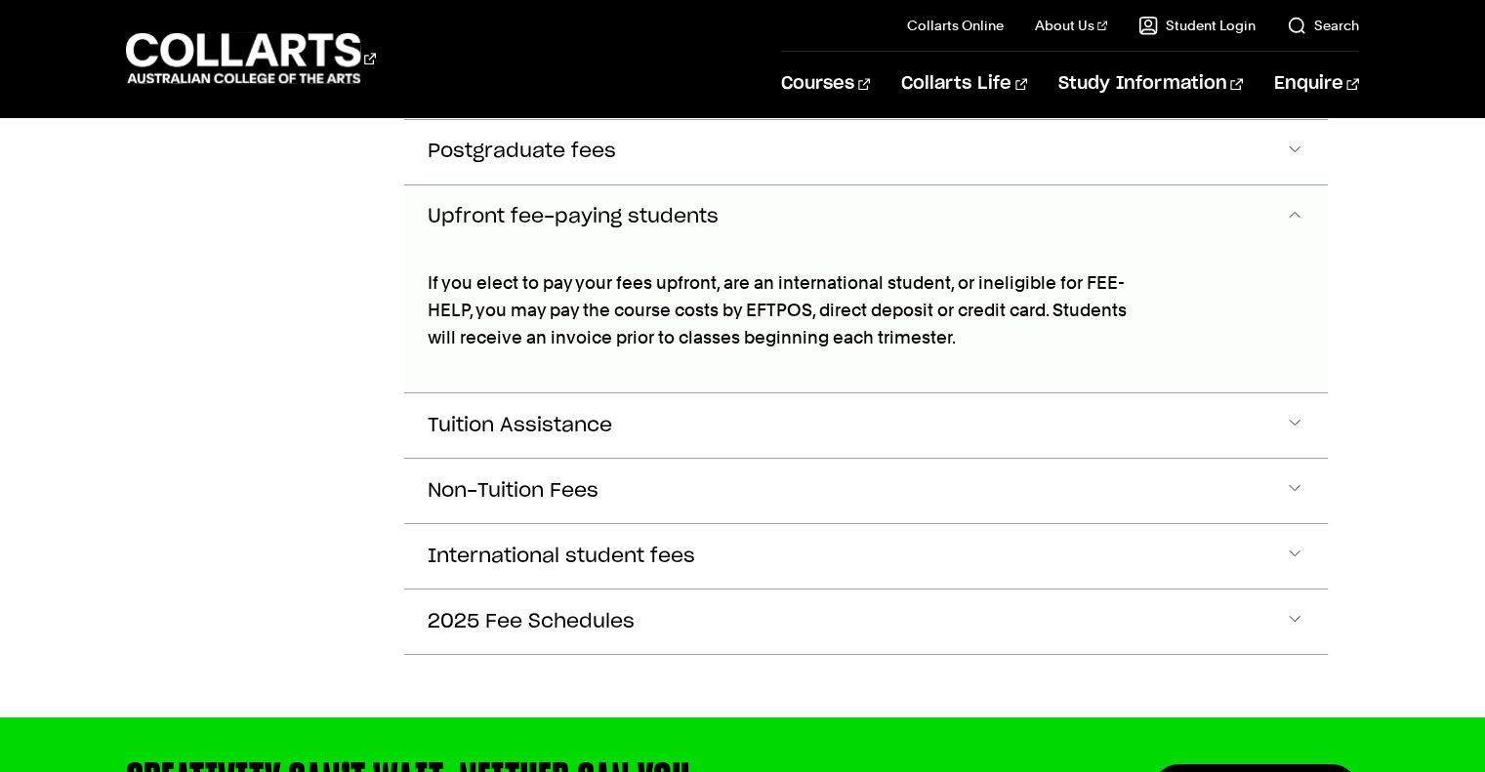
scroll to position [1530, 0]
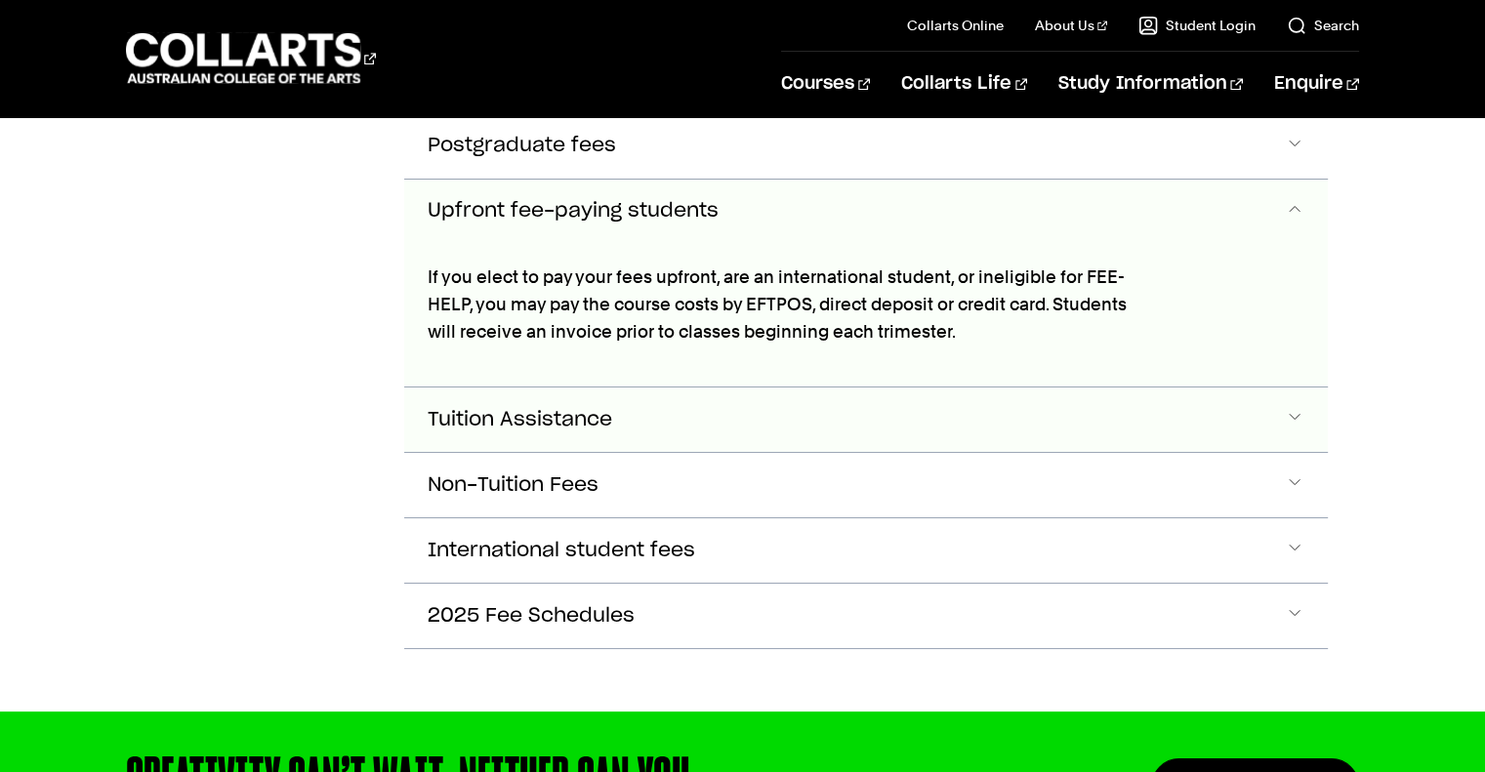
click at [826, 415] on button "Tuition Assistance" at bounding box center [865, 420] width 923 height 64
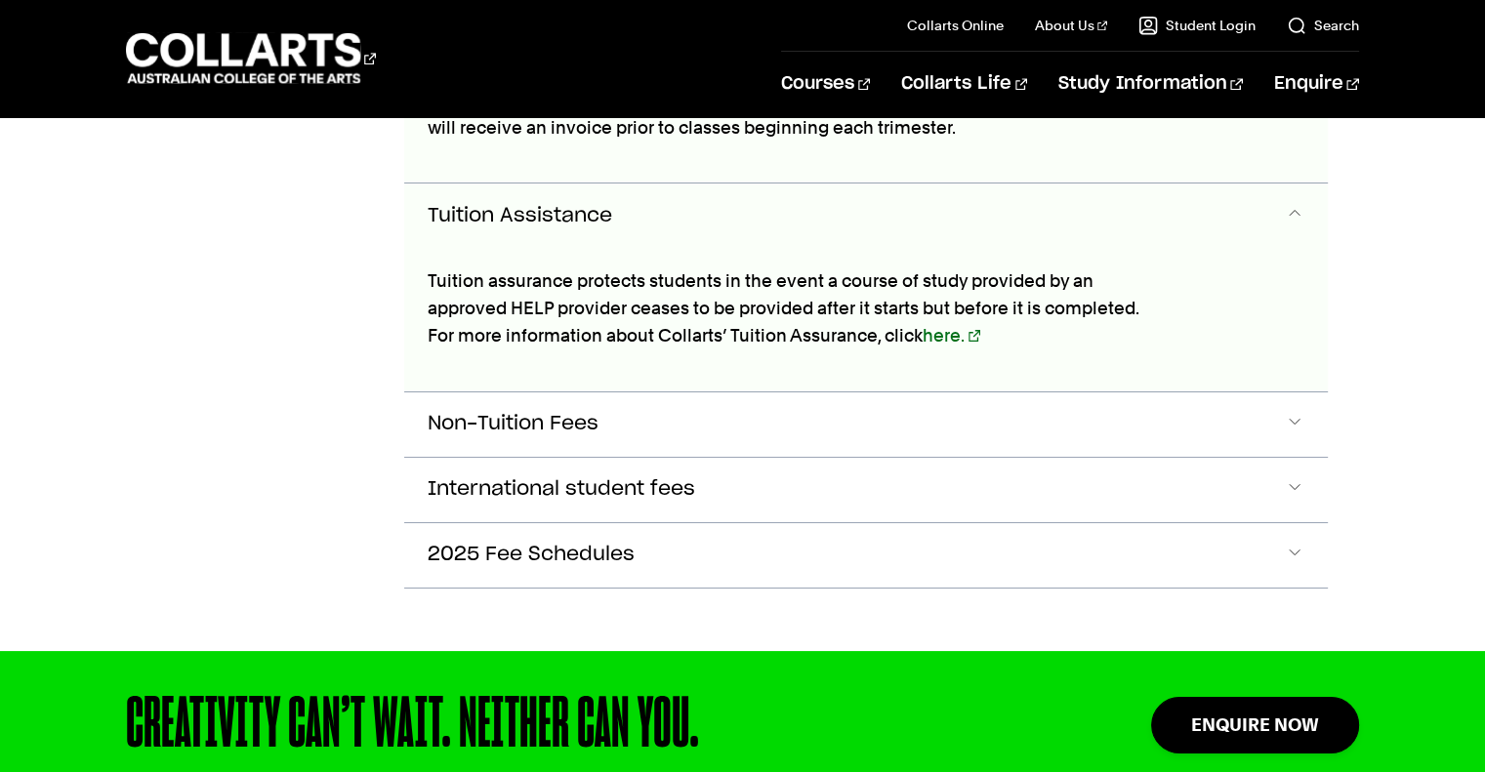
scroll to position [1737, 0]
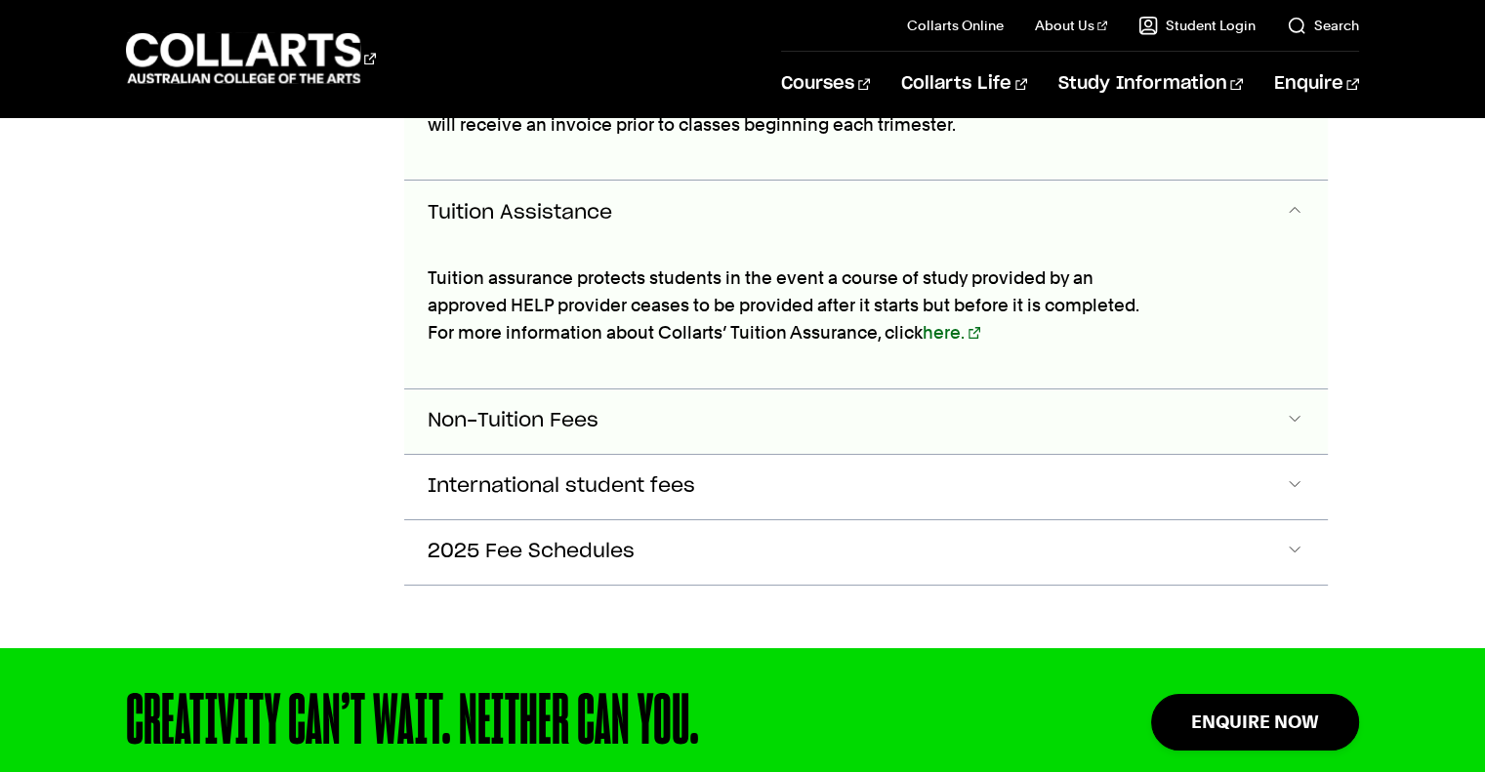
click at [825, 416] on button "Non-Tuition Fees" at bounding box center [865, 422] width 923 height 64
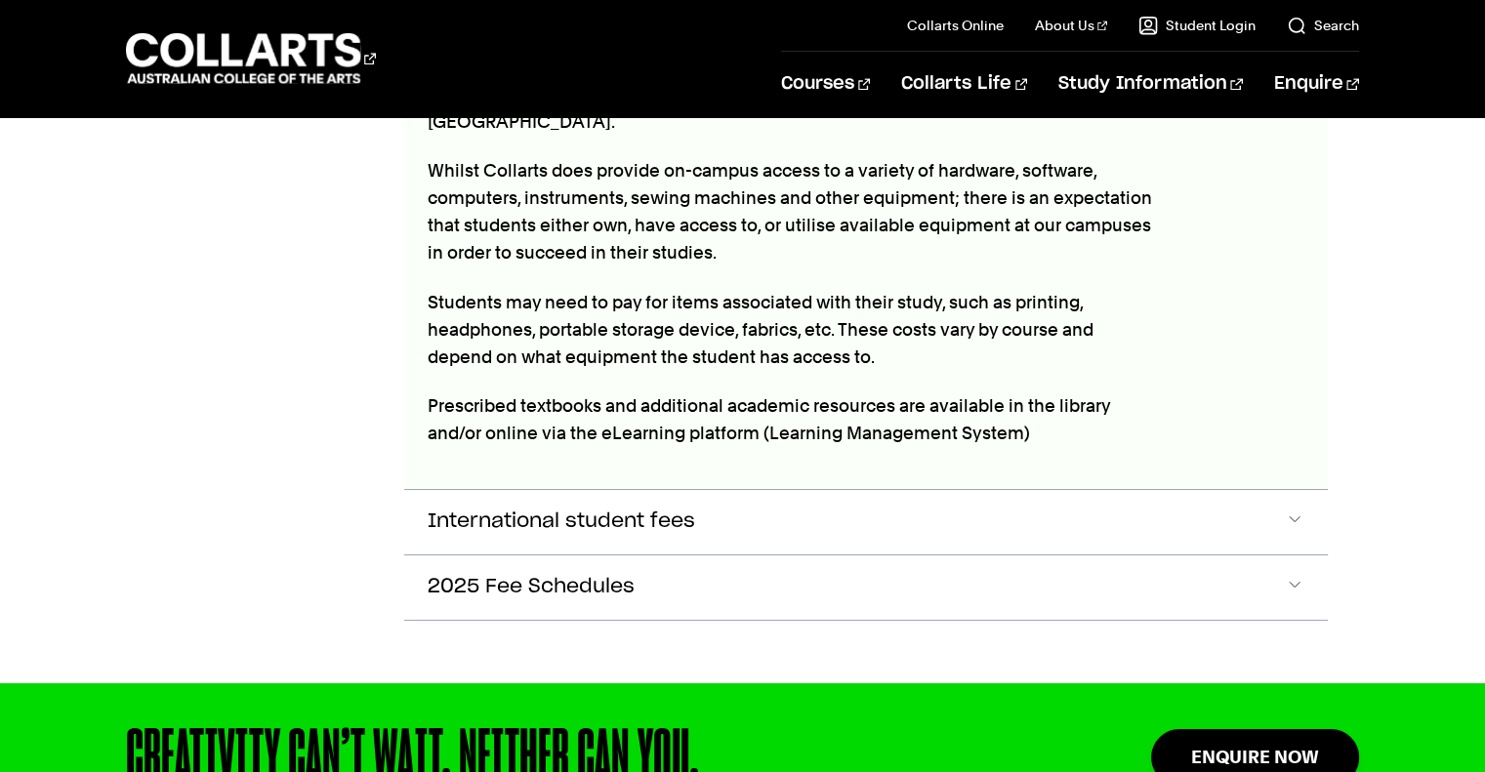
scroll to position [2237, 0]
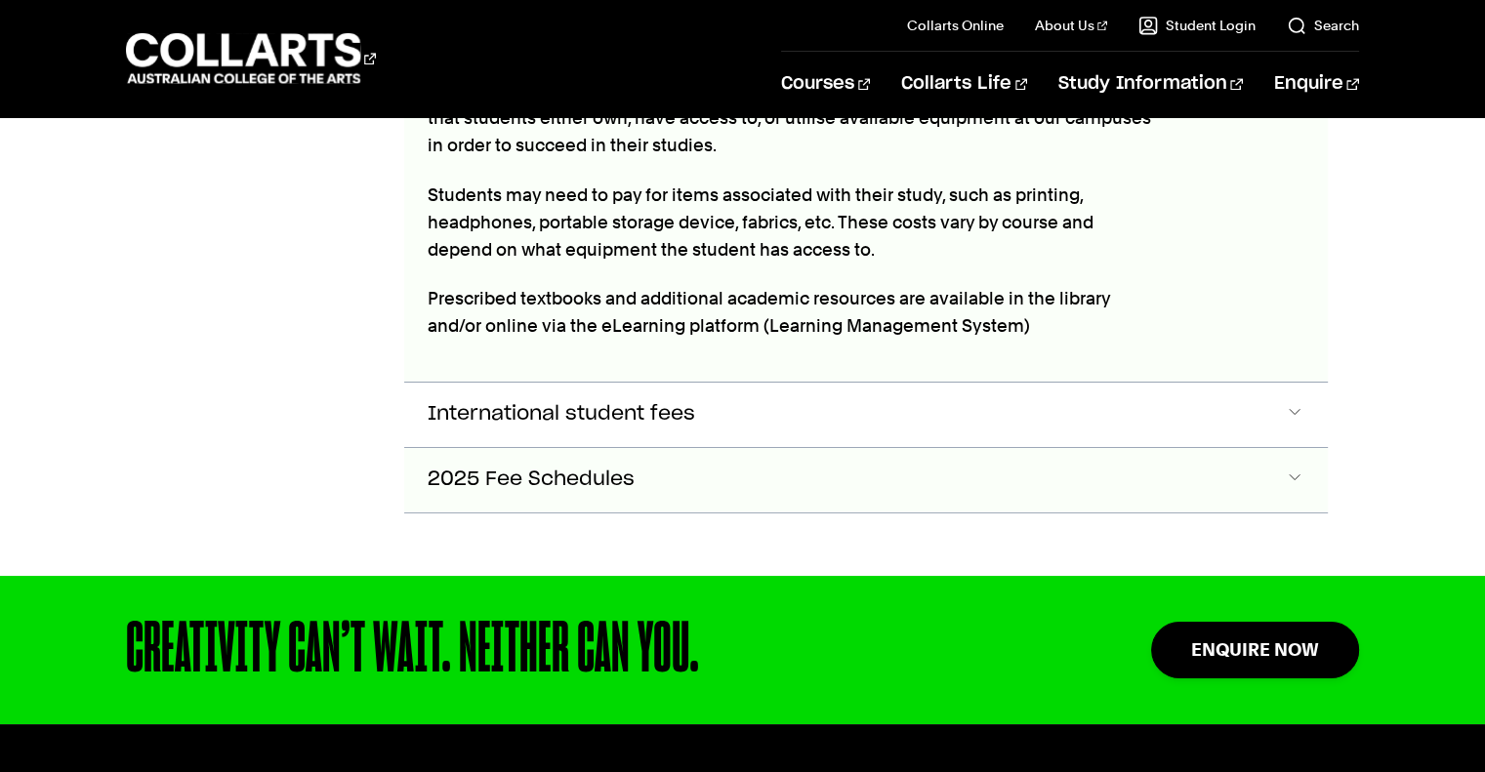
click at [825, 448] on button "2025 Fee Schedules" at bounding box center [865, 480] width 923 height 64
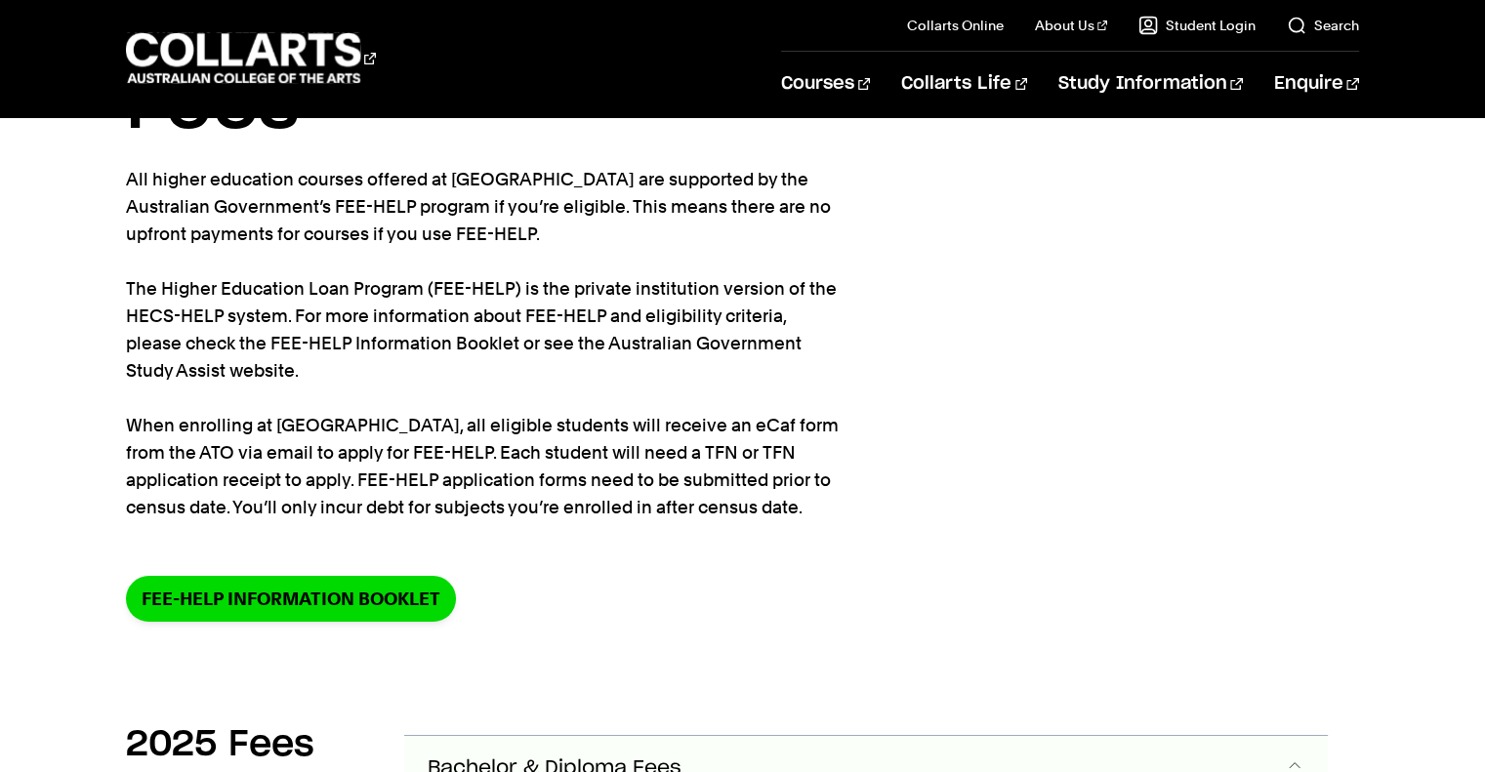
scroll to position [0, 0]
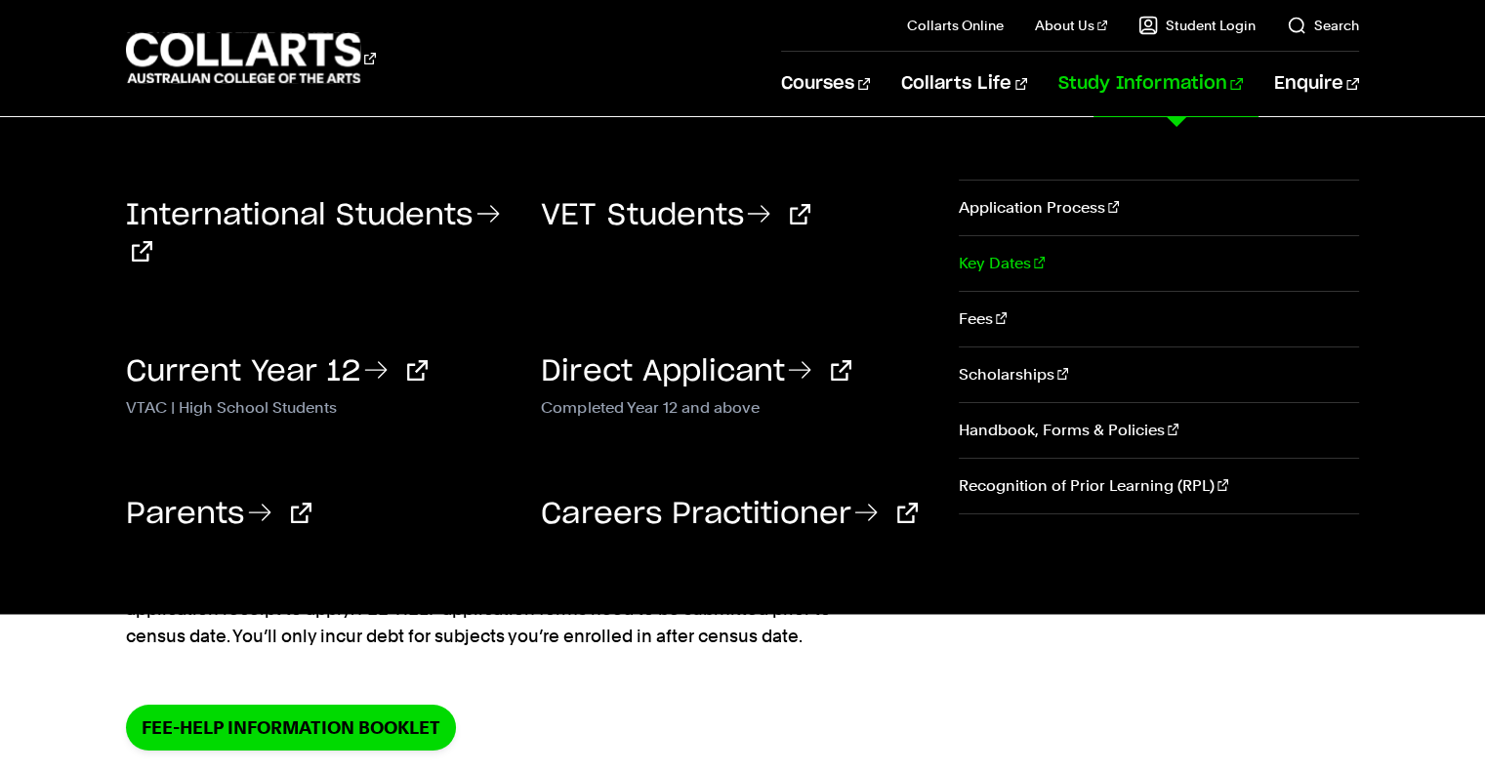
click at [1004, 268] on link "Key Dates" at bounding box center [1159, 263] width 400 height 55
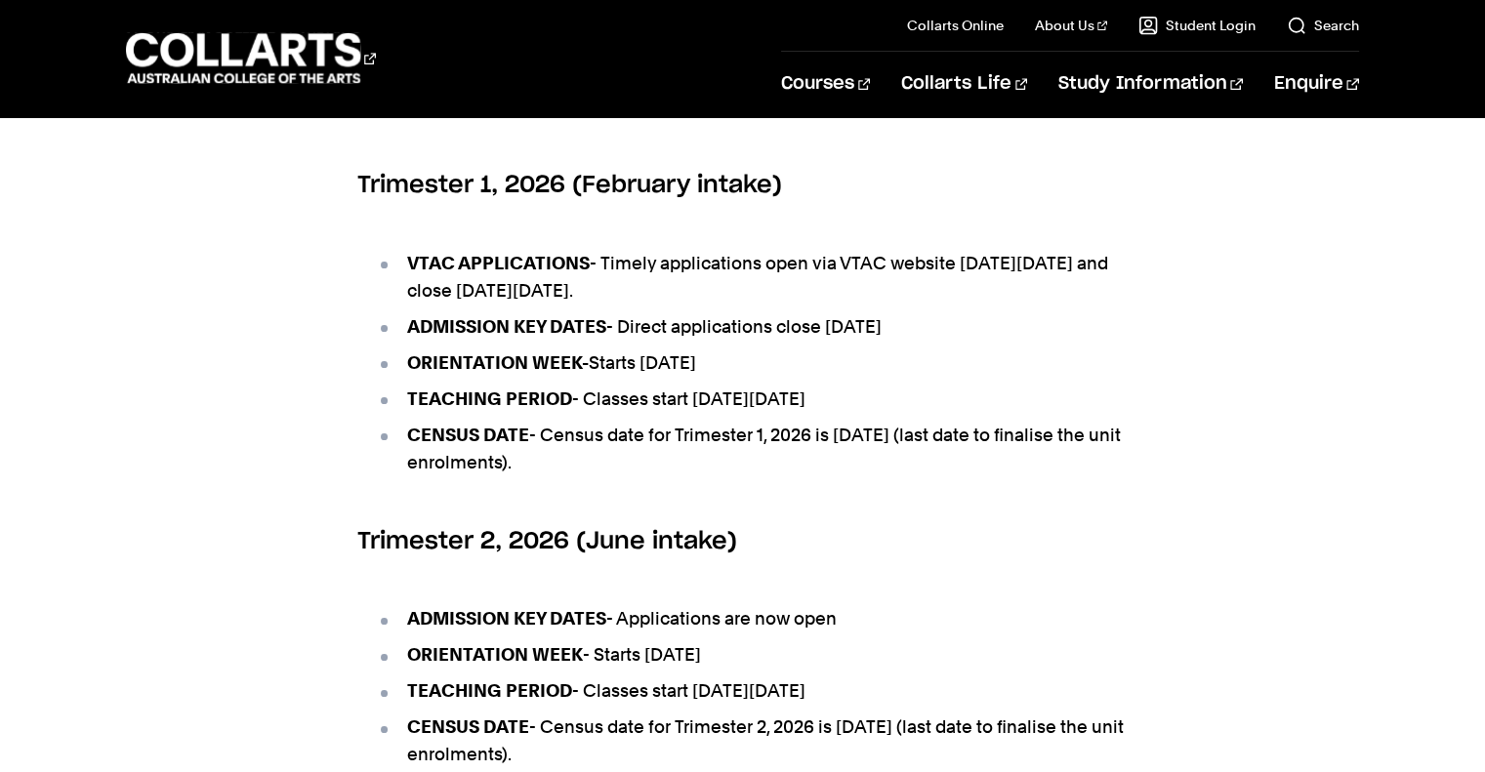
scroll to position [683, 0]
